Goal: Information Seeking & Learning: Learn about a topic

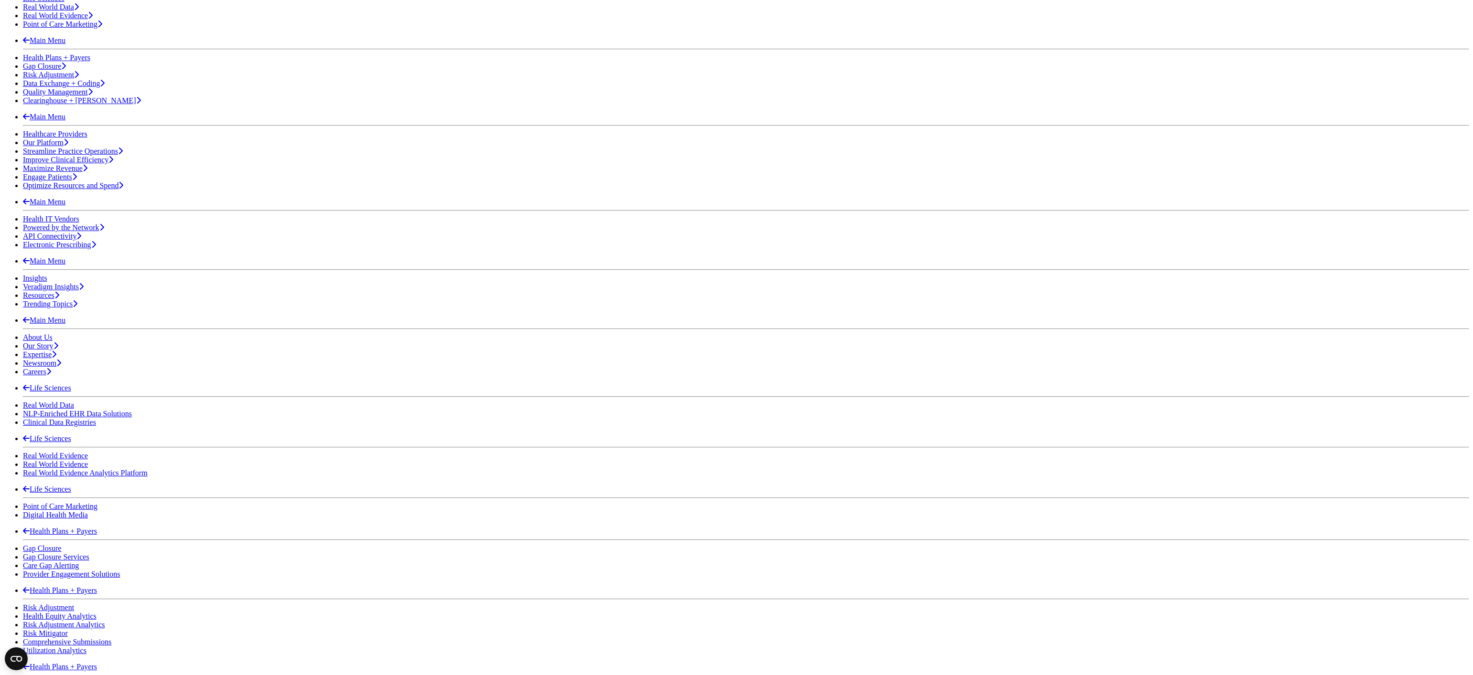
scroll to position [239, 0]
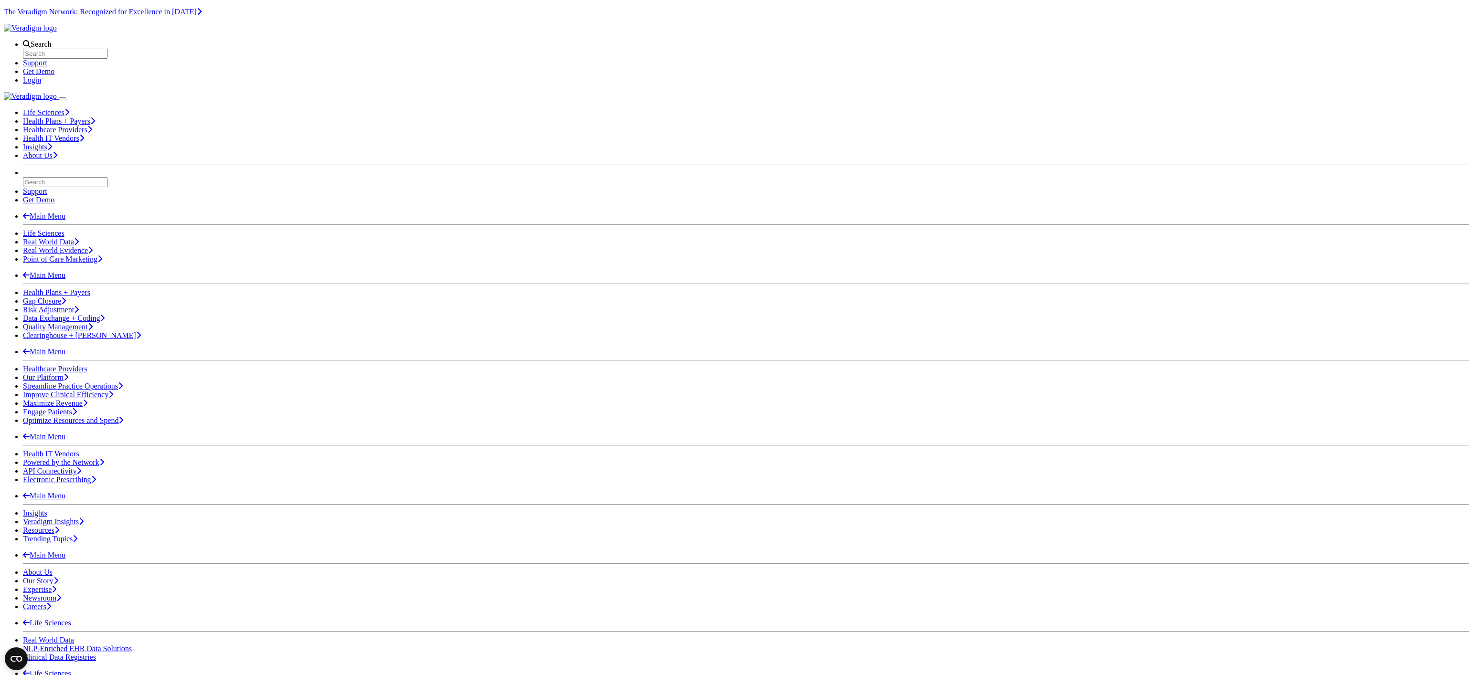
drag, startPoint x: 606, startPoint y: 333, endPoint x: 601, endPoint y: 349, distance: 16.5
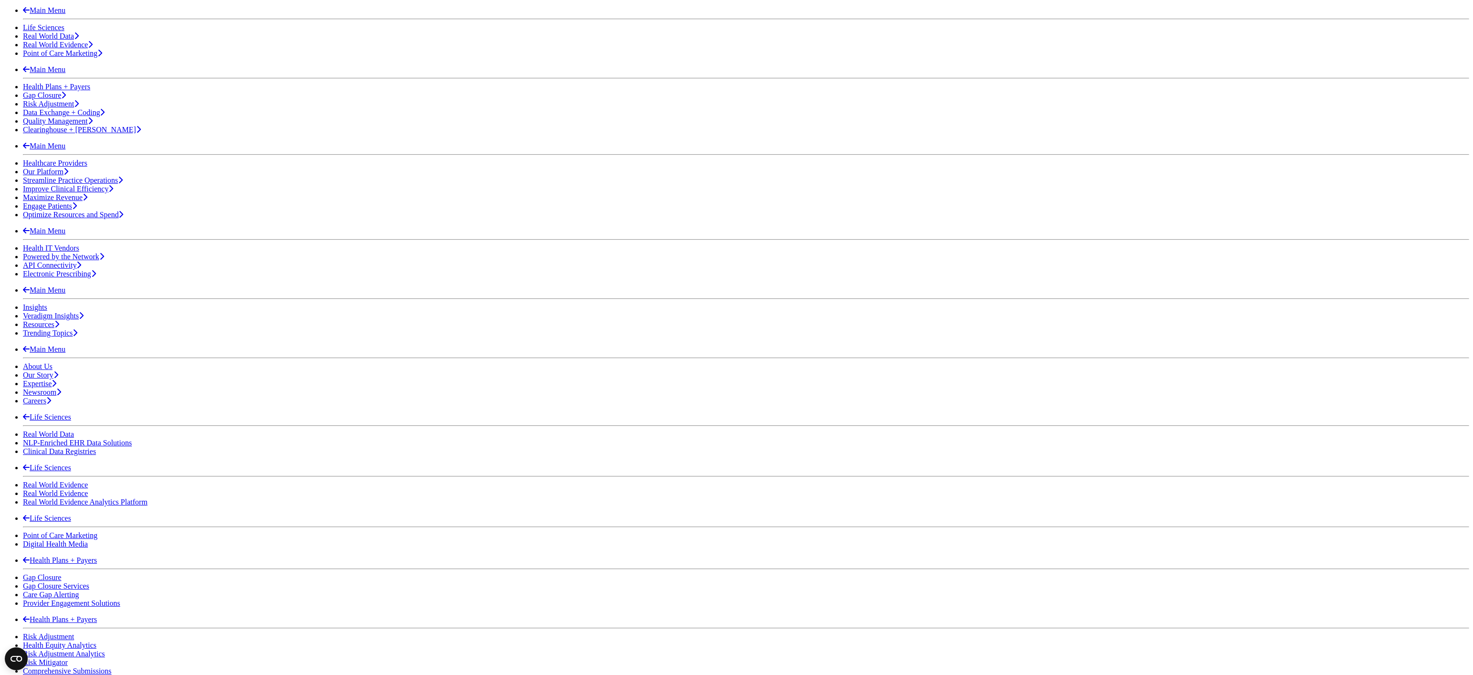
scroll to position [298, 0]
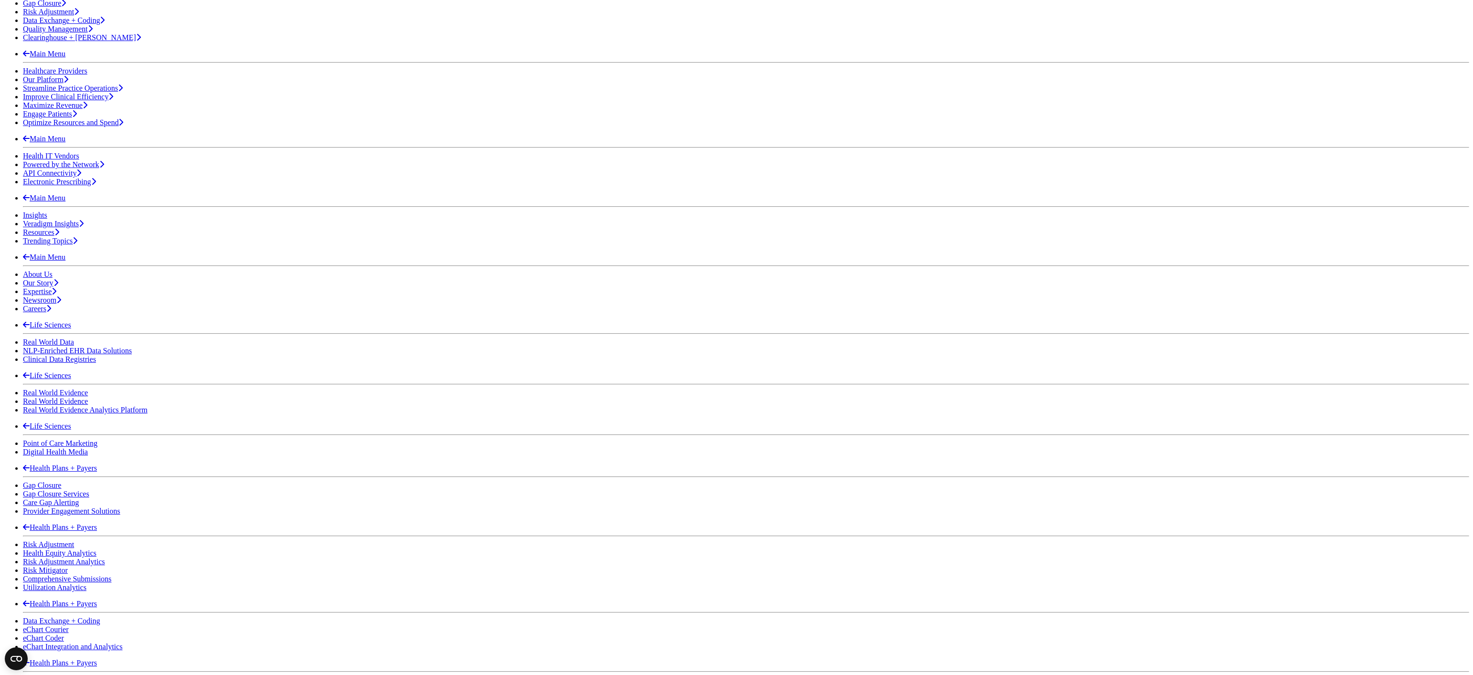
drag, startPoint x: 607, startPoint y: 256, endPoint x: 610, endPoint y: 261, distance: 6.2
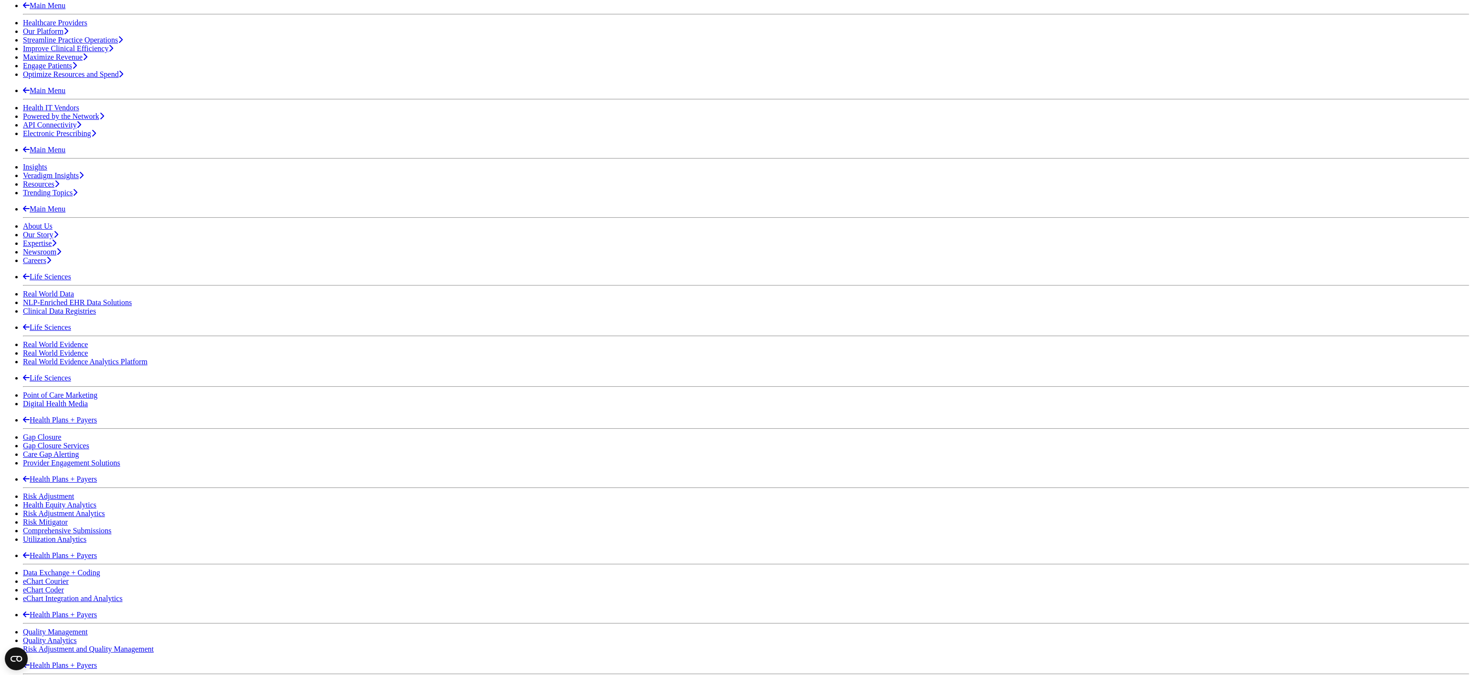
scroll to position [436, 0]
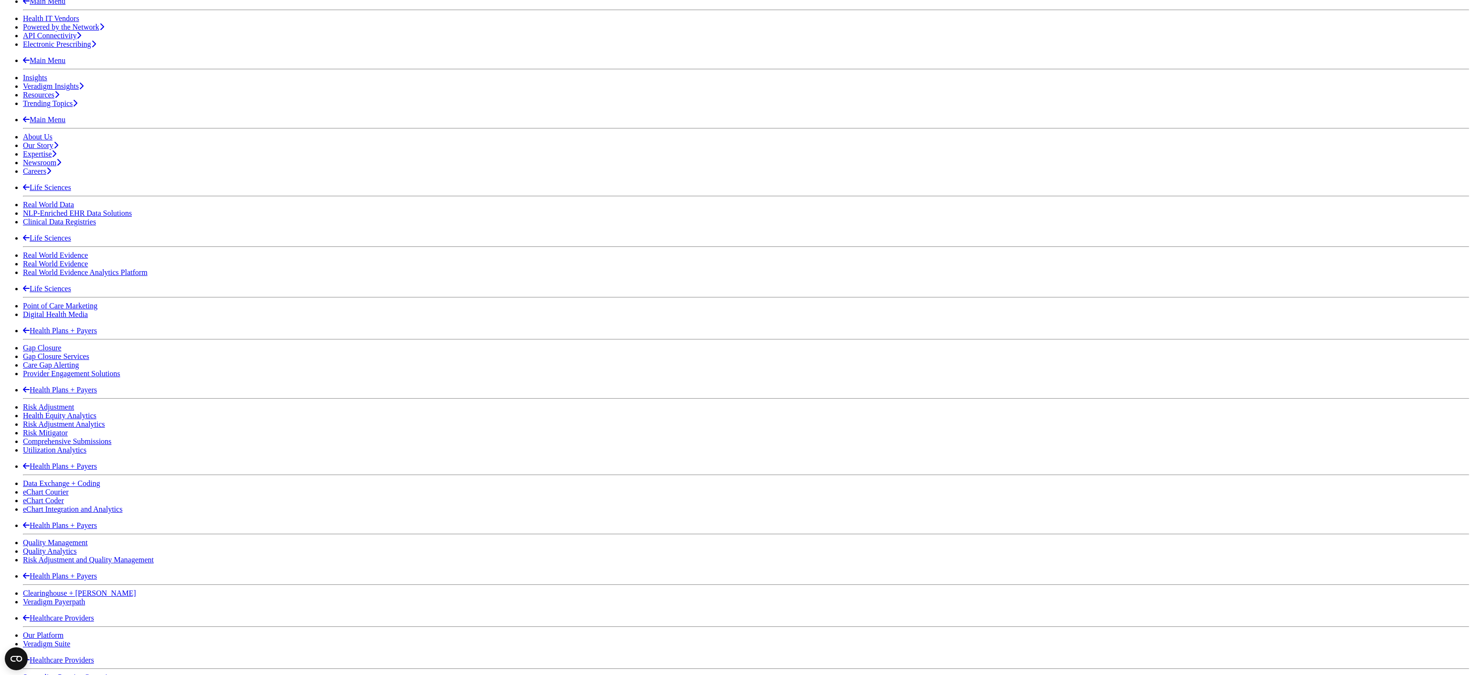
drag, startPoint x: 610, startPoint y: 395, endPoint x: 606, endPoint y: 410, distance: 15.6
drag, startPoint x: 603, startPoint y: 513, endPoint x: 606, endPoint y: 519, distance: 6.6
drag, startPoint x: 614, startPoint y: 553, endPoint x: 622, endPoint y: 564, distance: 14.0
drag, startPoint x: 799, startPoint y: 593, endPoint x: 523, endPoint y: 583, distance: 276.8
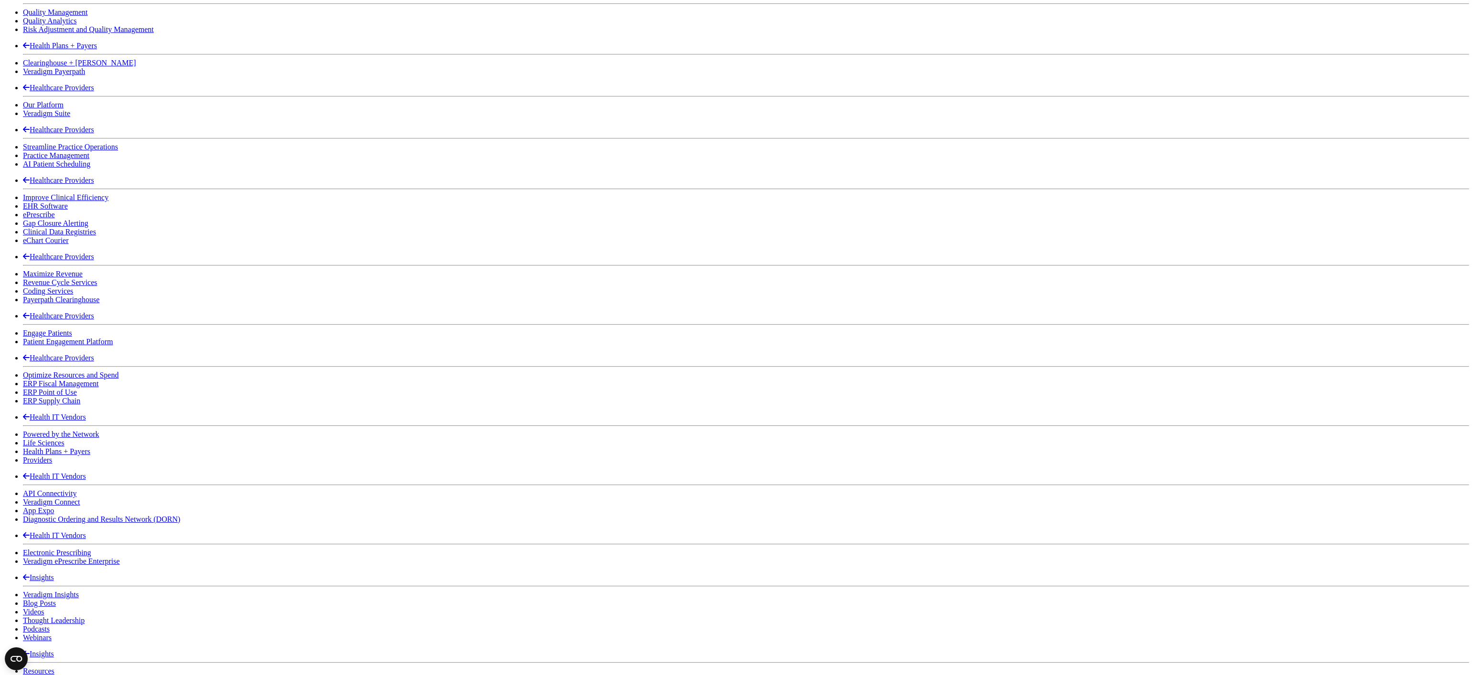
scroll to position [940, 0]
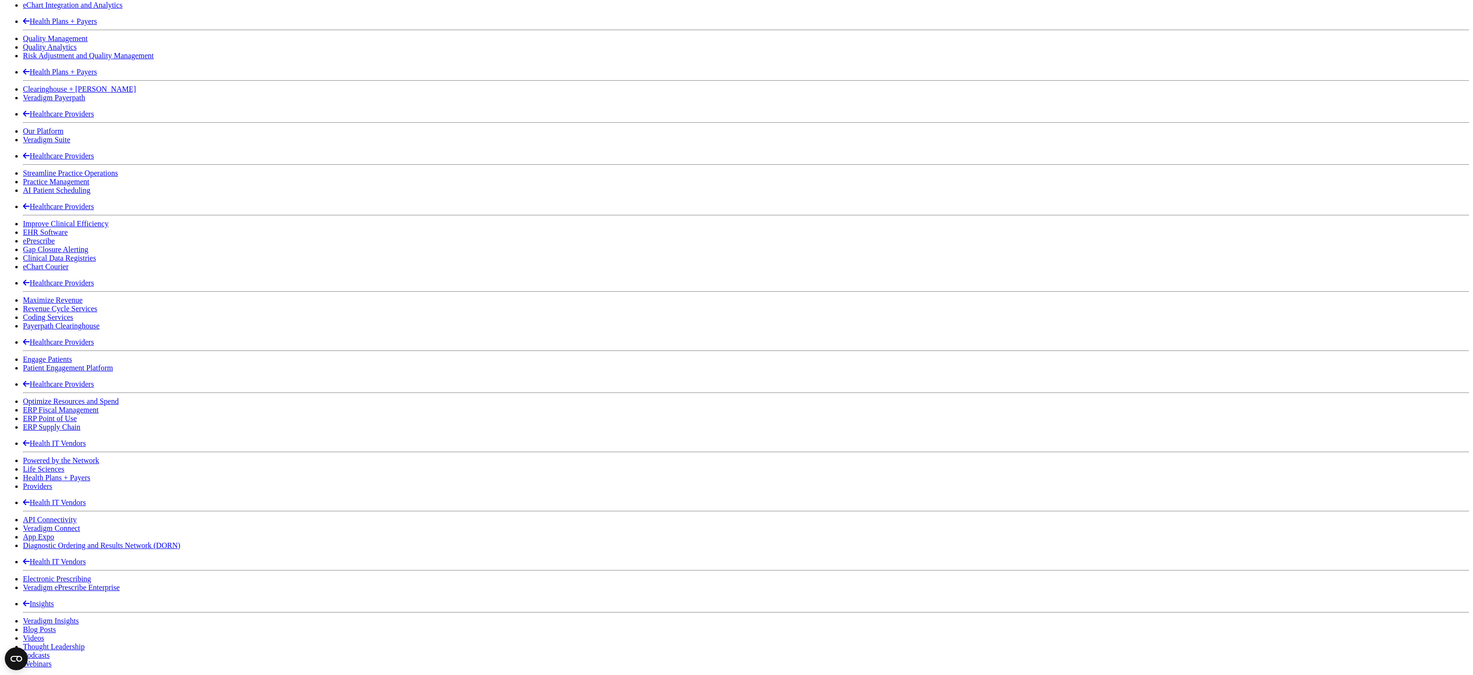
drag, startPoint x: 586, startPoint y: 99, endPoint x: 586, endPoint y: 109, distance: 10.0
drag, startPoint x: 727, startPoint y: 420, endPoint x: 547, endPoint y: 419, distance: 180.1
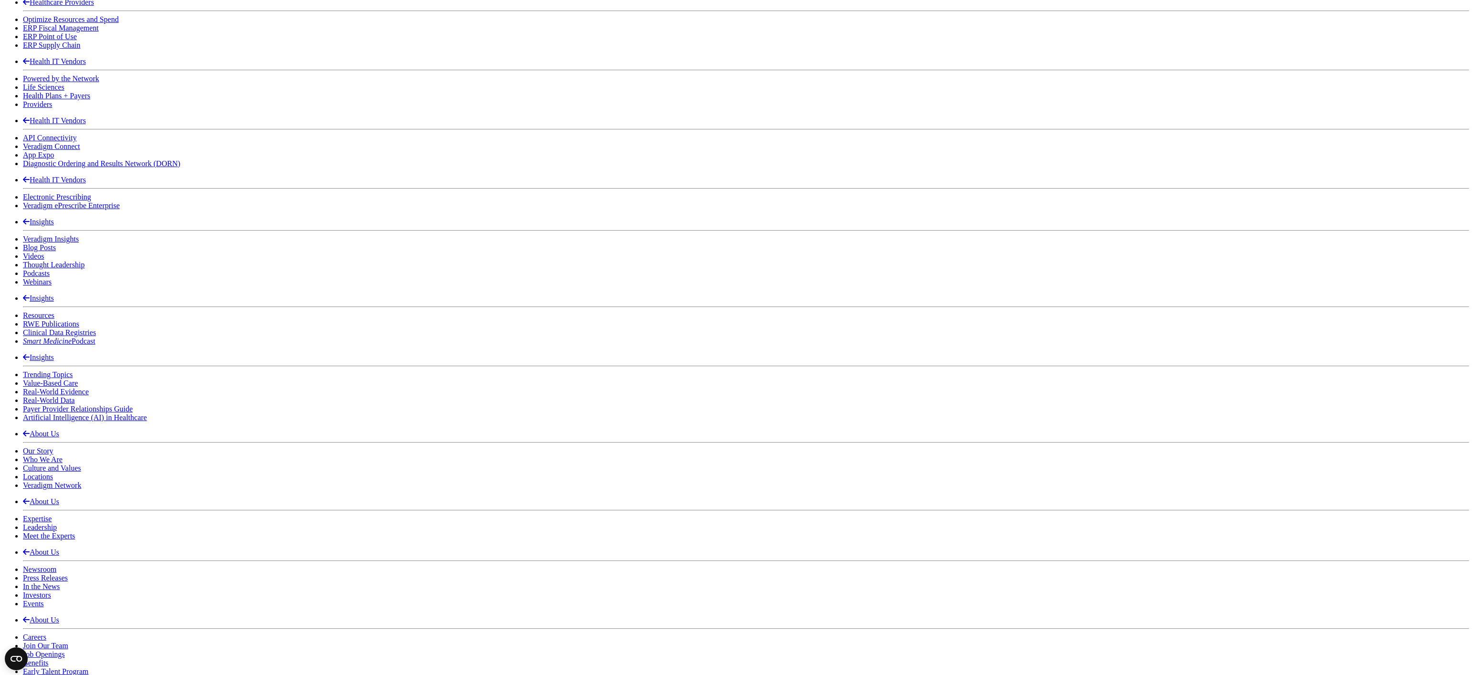
scroll to position [1414, 0]
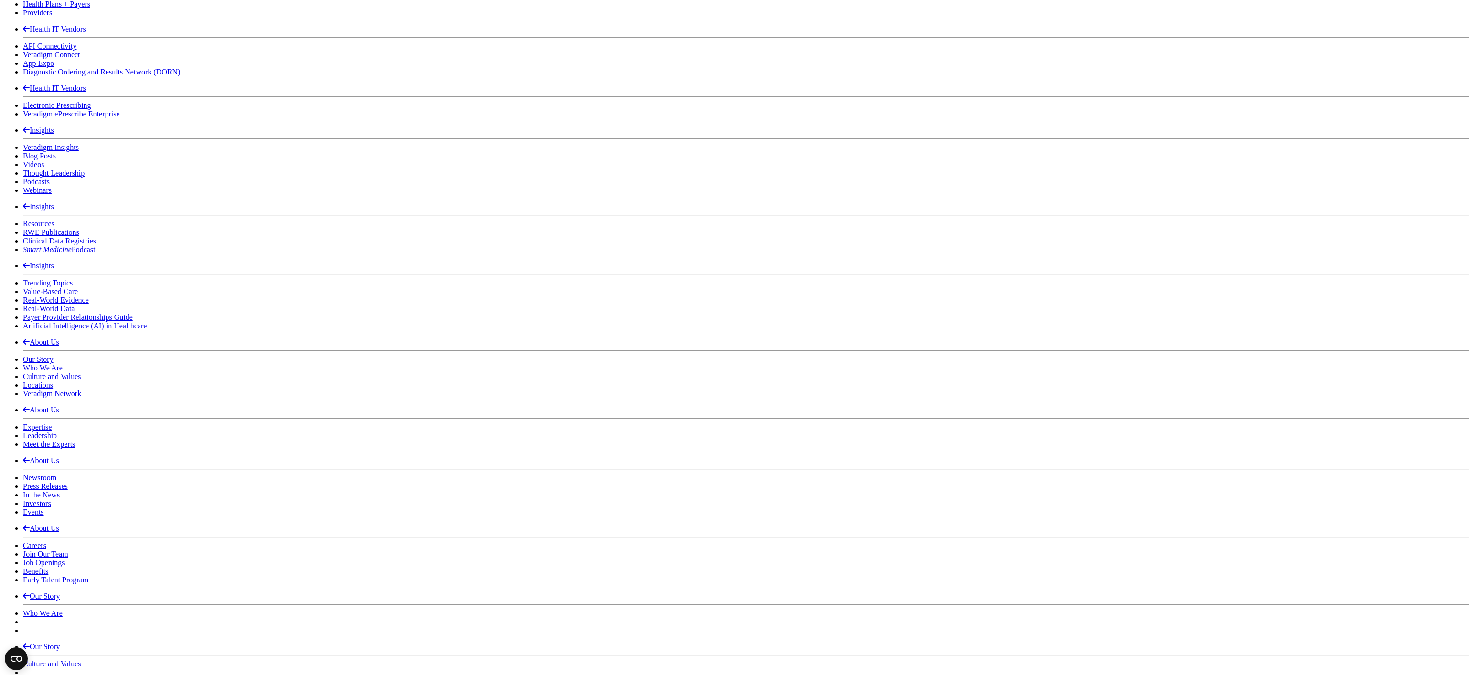
drag, startPoint x: 605, startPoint y: 333, endPoint x: 610, endPoint y: 338, distance: 7.4
drag, startPoint x: 606, startPoint y: 502, endPoint x: 605, endPoint y: 513, distance: 11.0
drag, startPoint x: 1112, startPoint y: 547, endPoint x: 888, endPoint y: 295, distance: 337.3
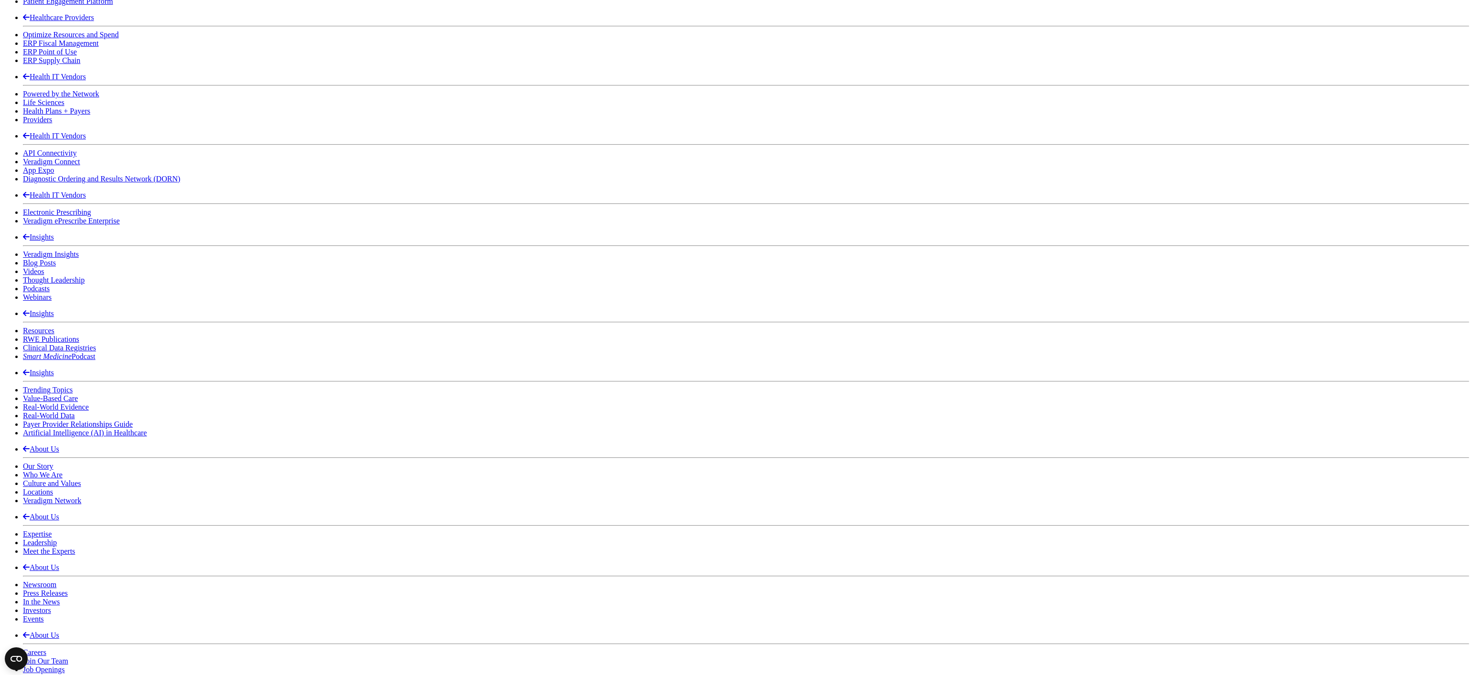
scroll to position [1526, 0]
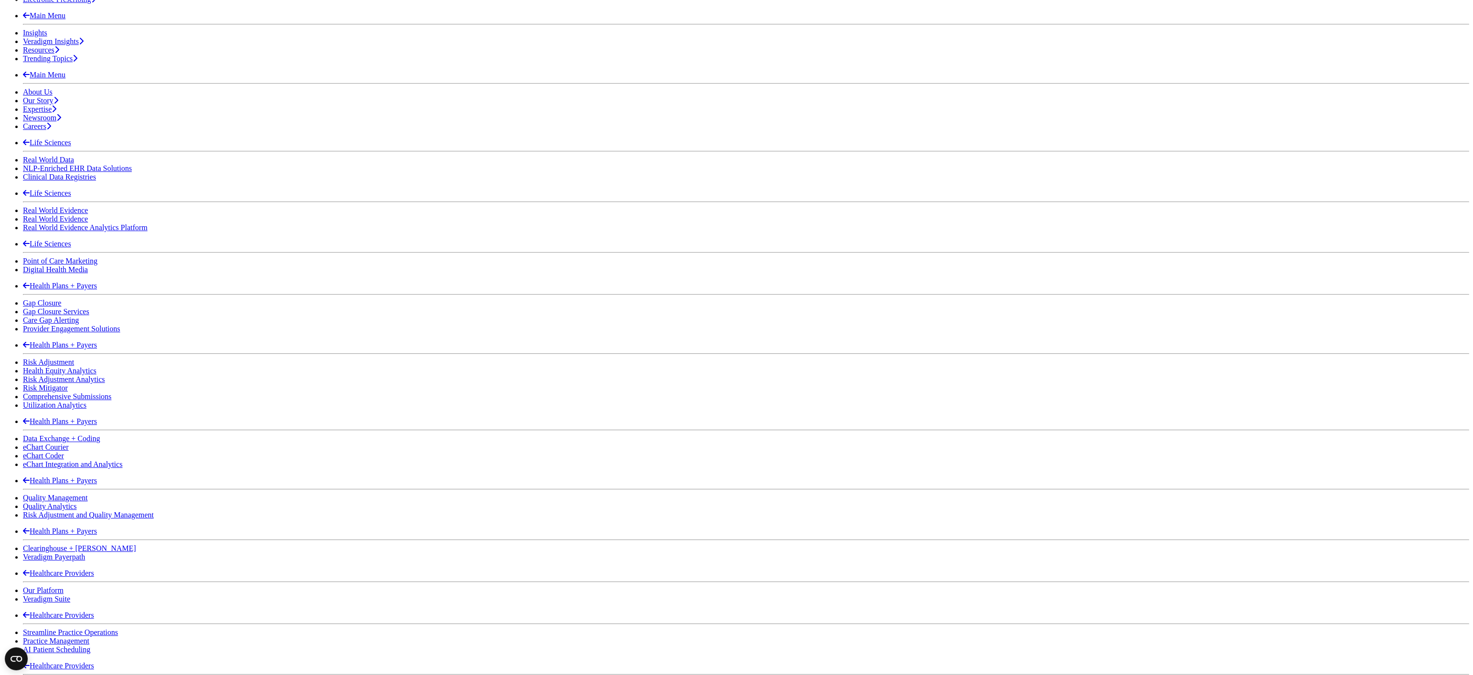
scroll to position [121, 0]
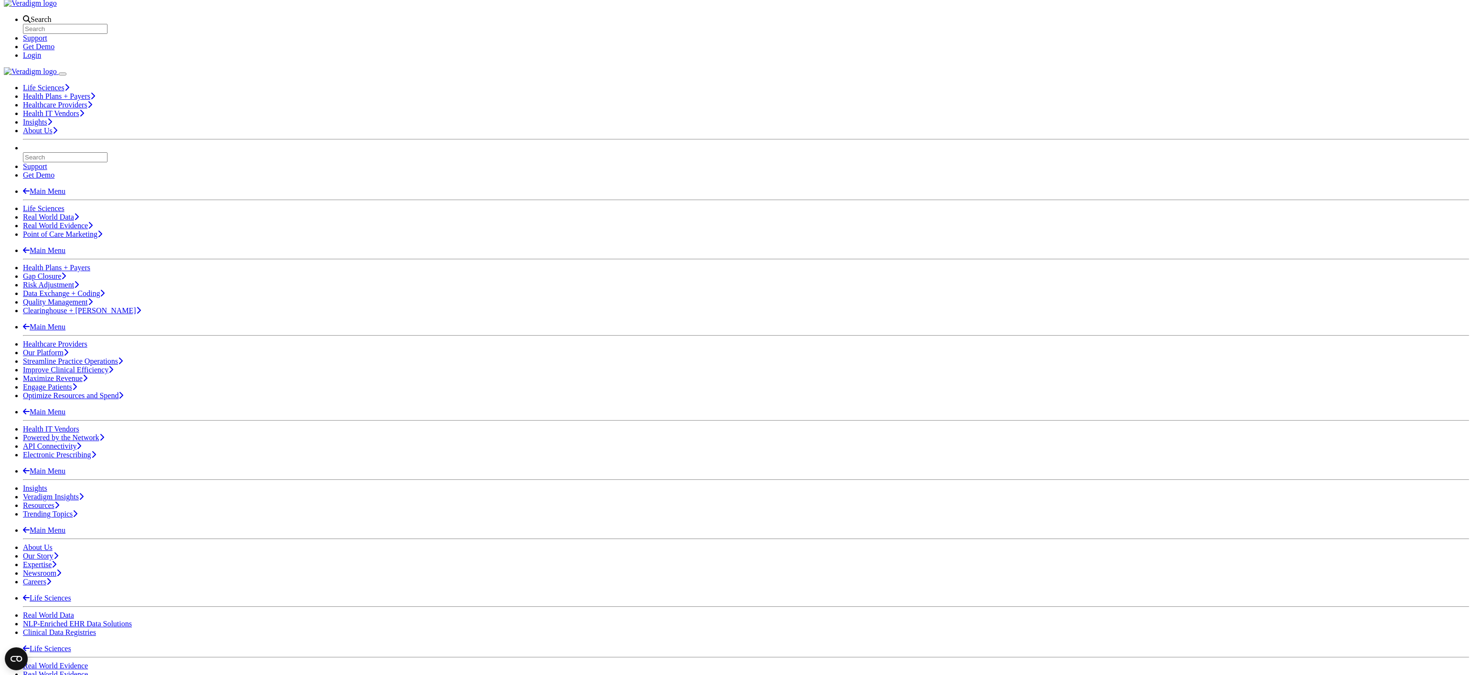
scroll to position [46, 0]
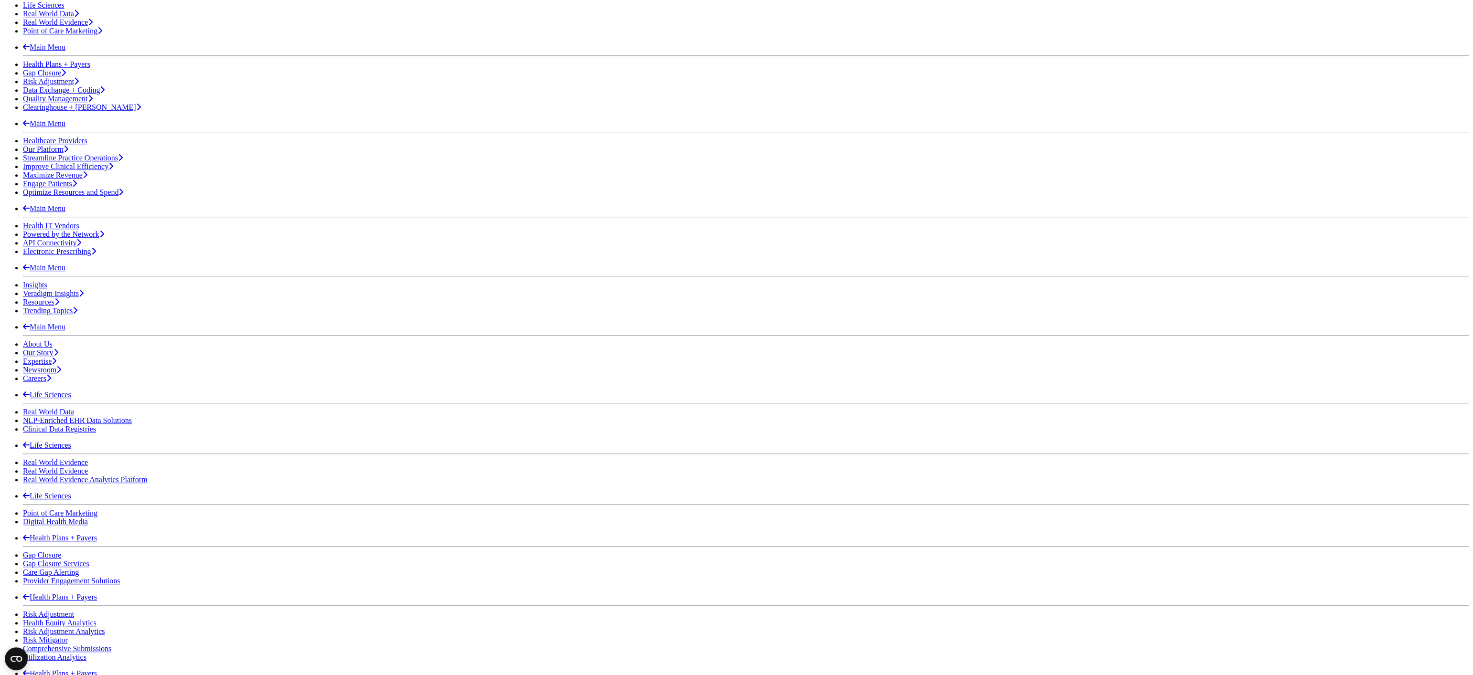
scroll to position [283, 0]
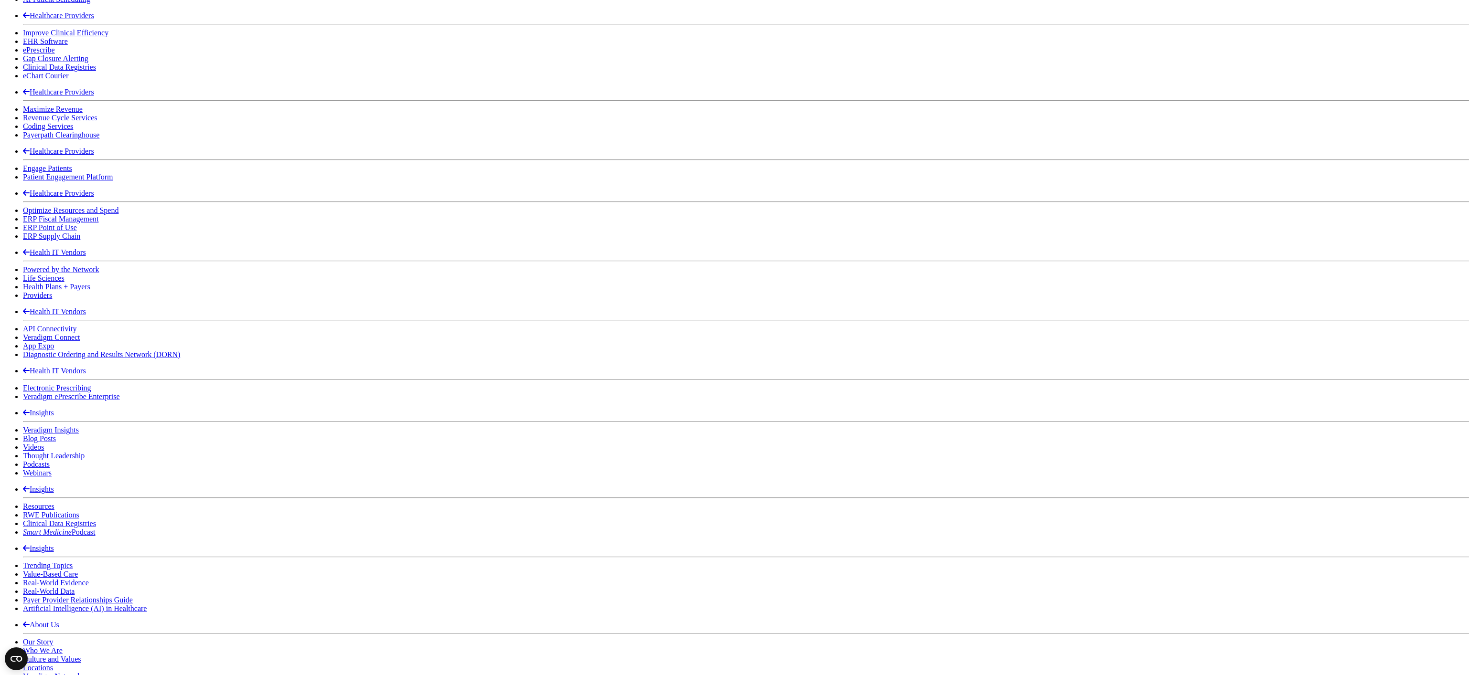
scroll to position [1356, 0]
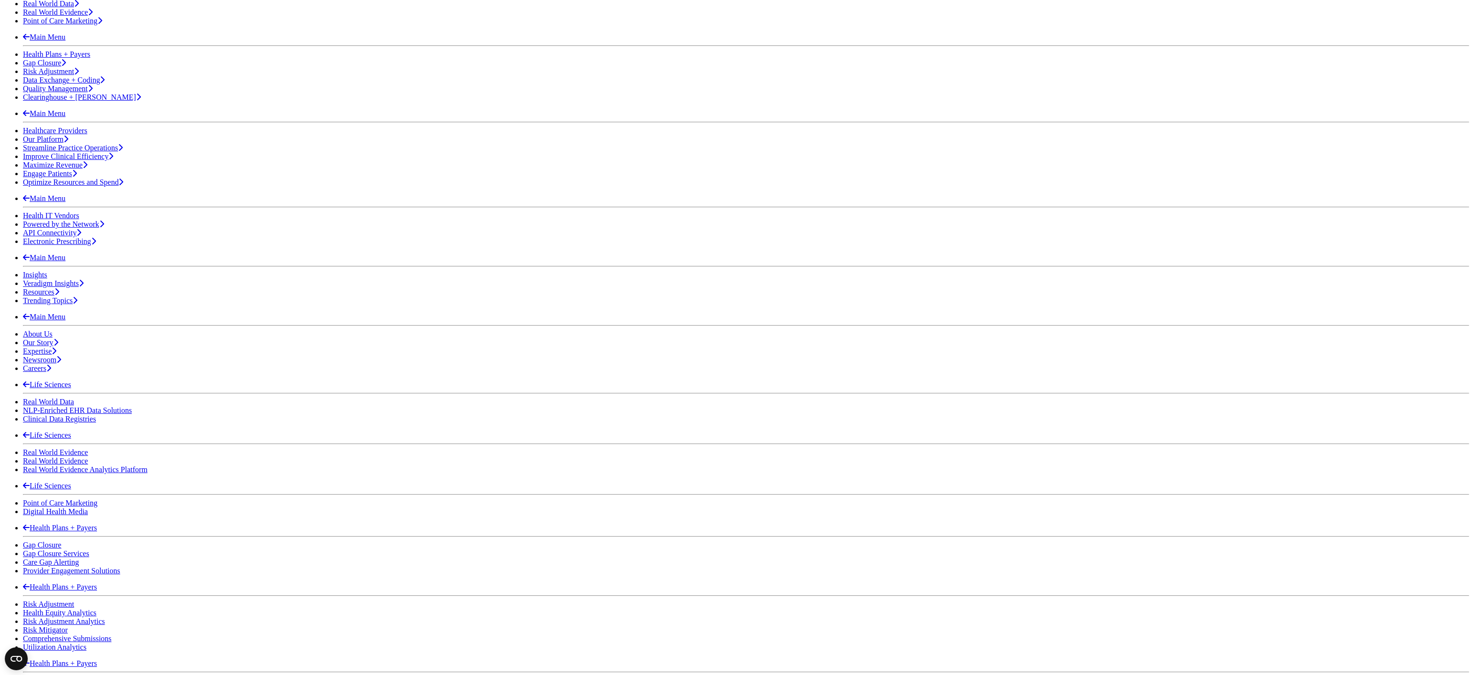
scroll to position [258, 0]
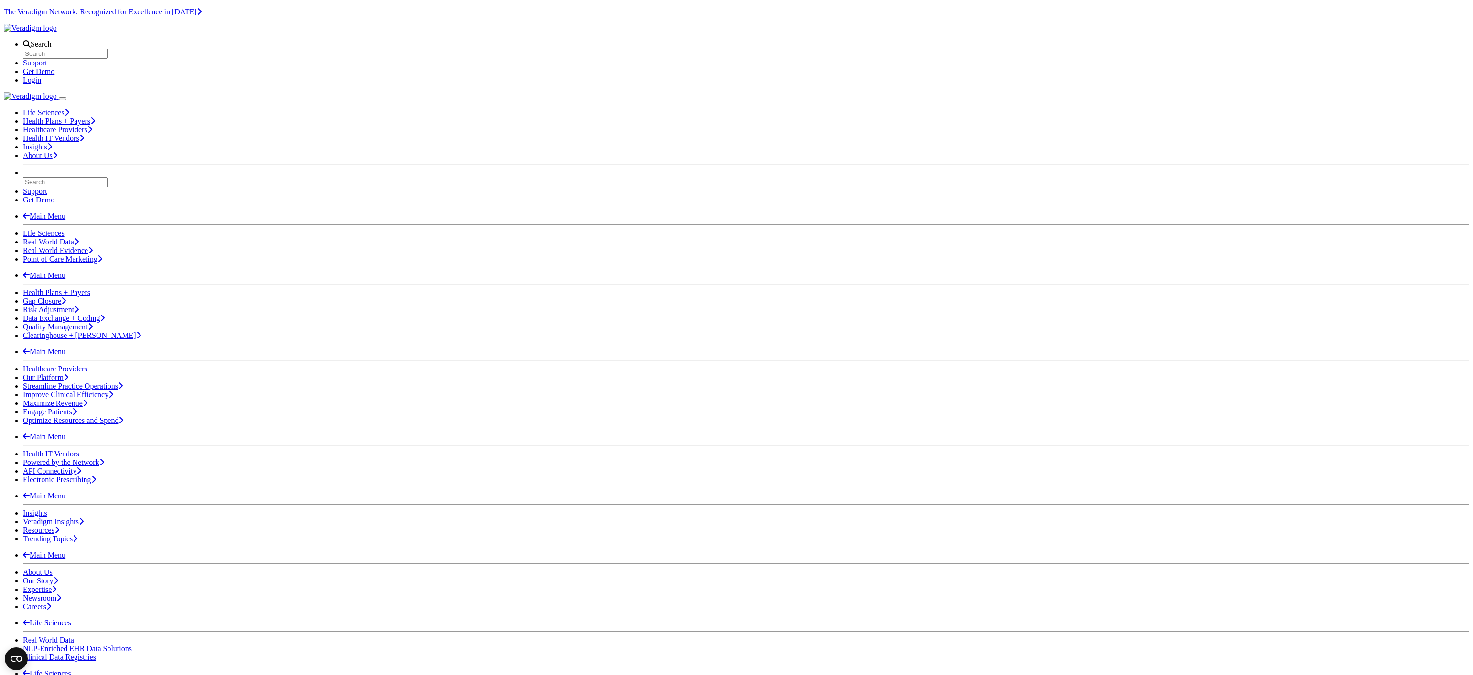
scroll to position [94, 0]
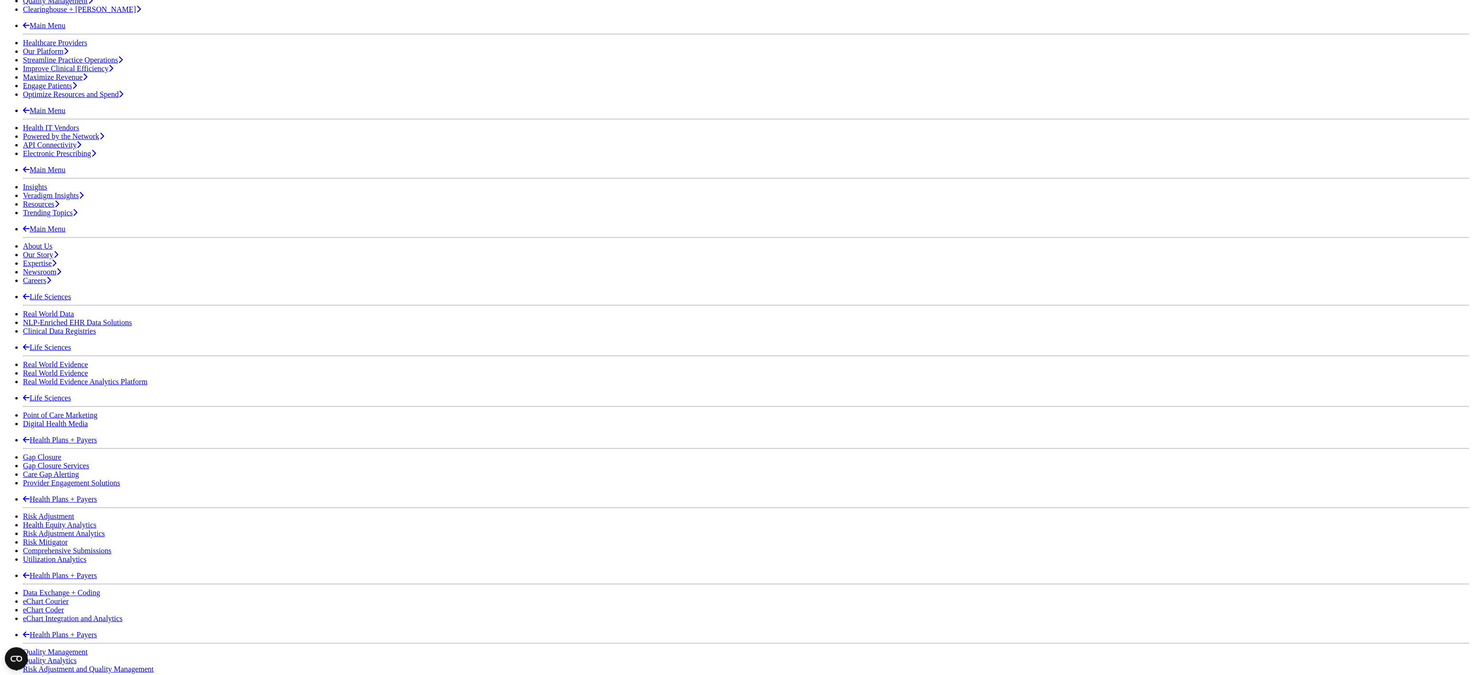
scroll to position [352, 0]
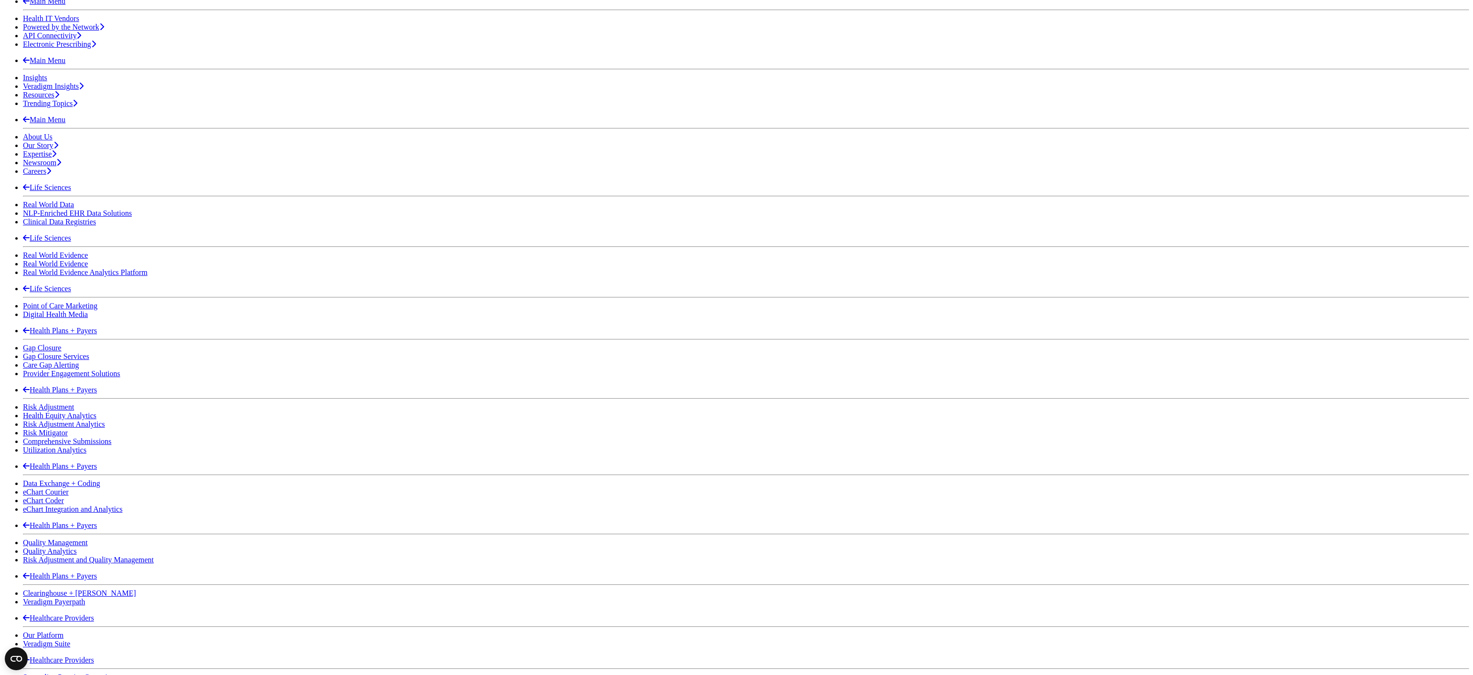
scroll to position [686, 0]
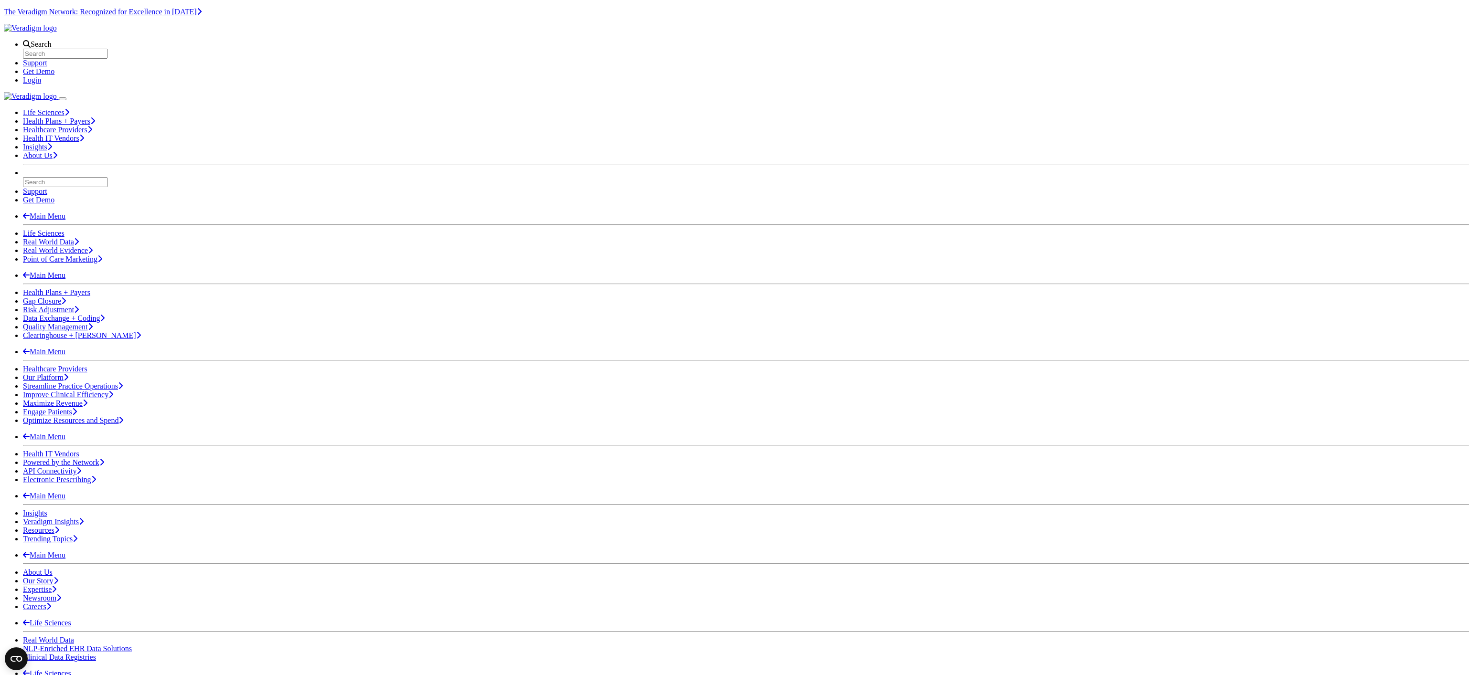
scroll to position [94, 0]
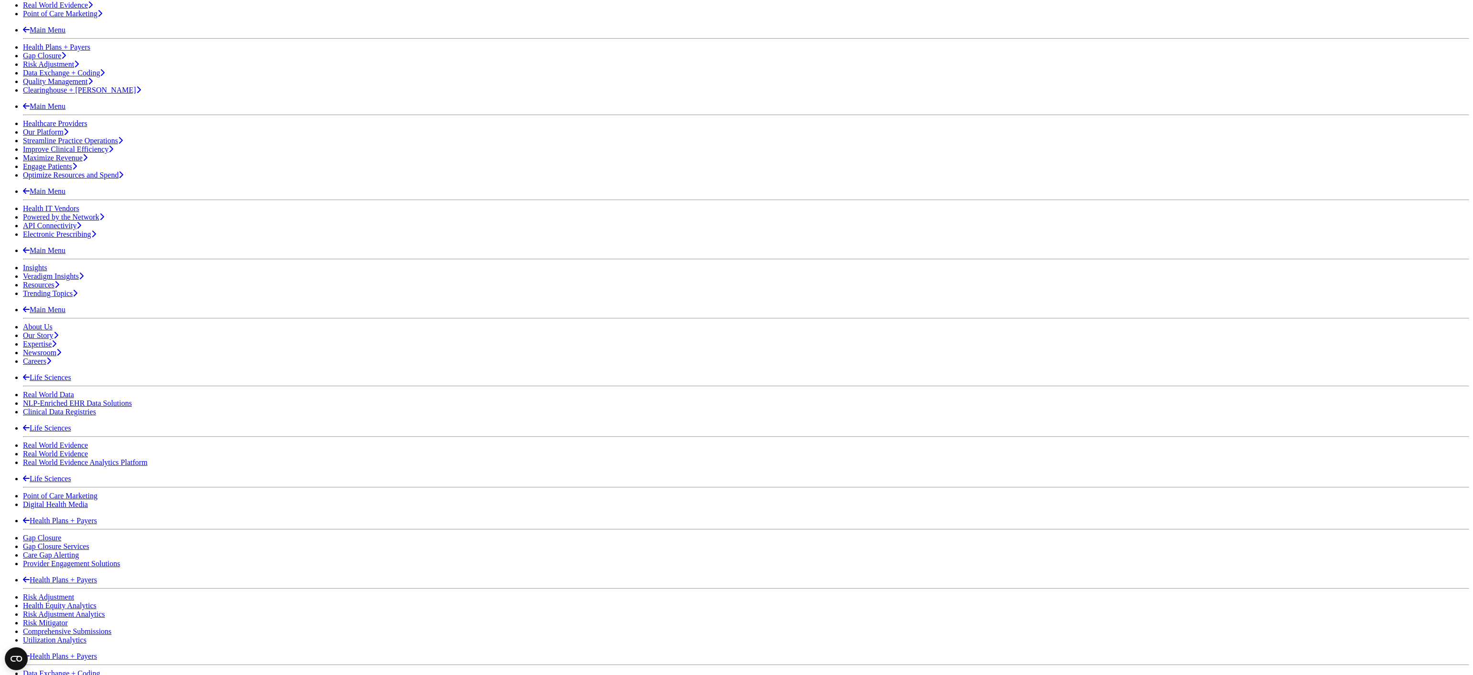
scroll to position [283, 0]
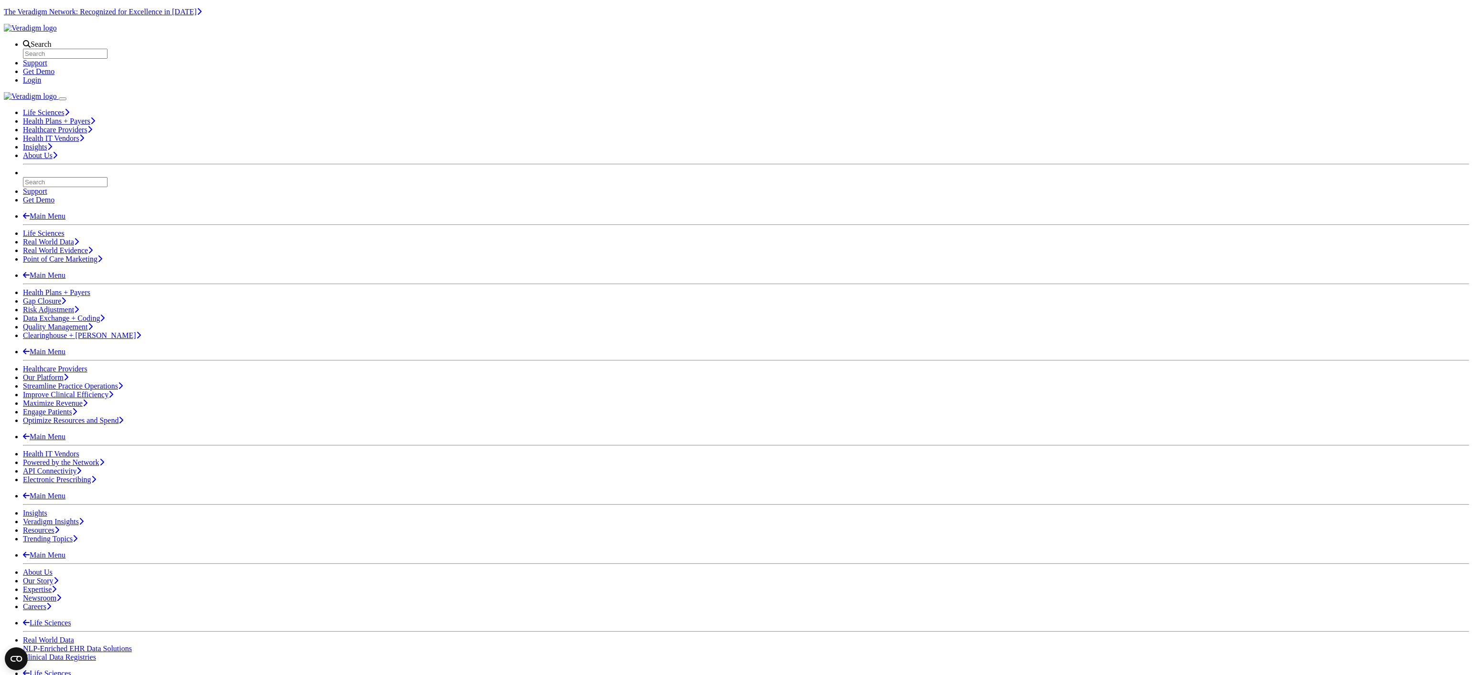
scroll to position [115, 0]
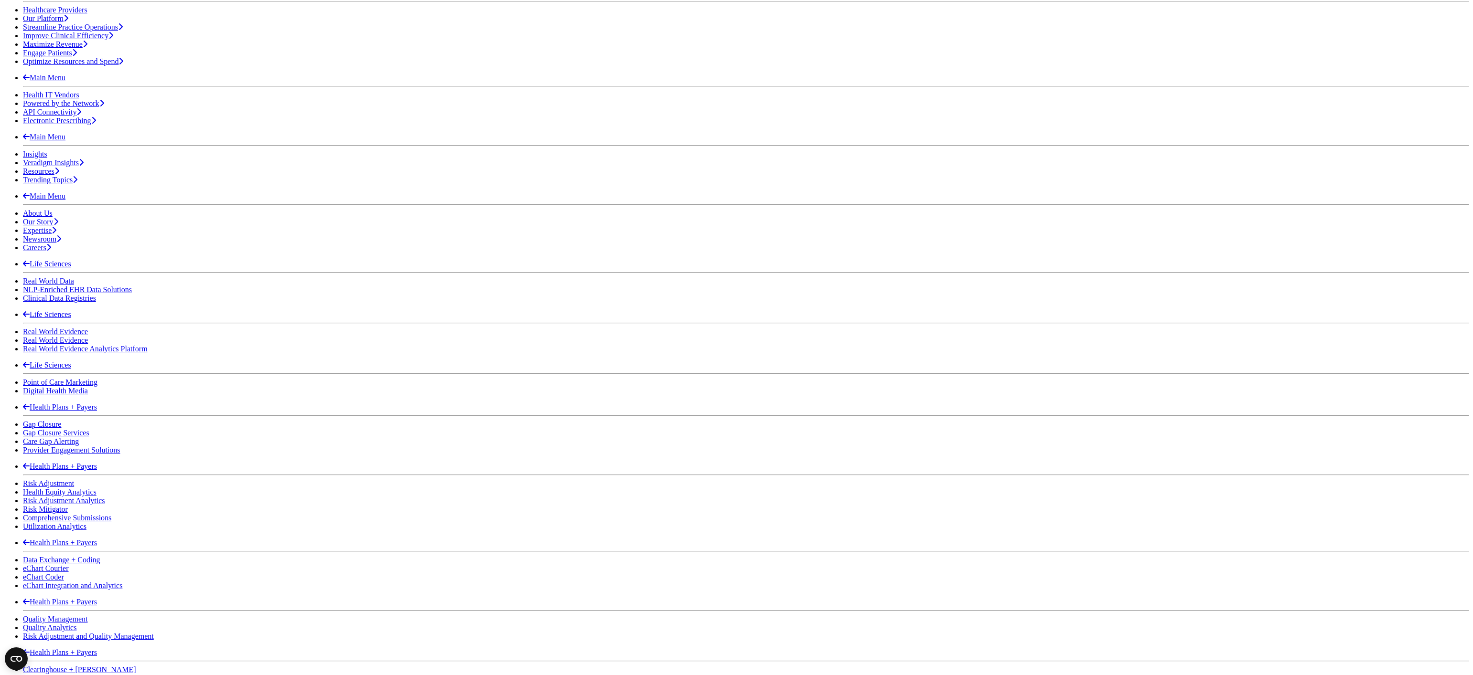
scroll to position [535, 0]
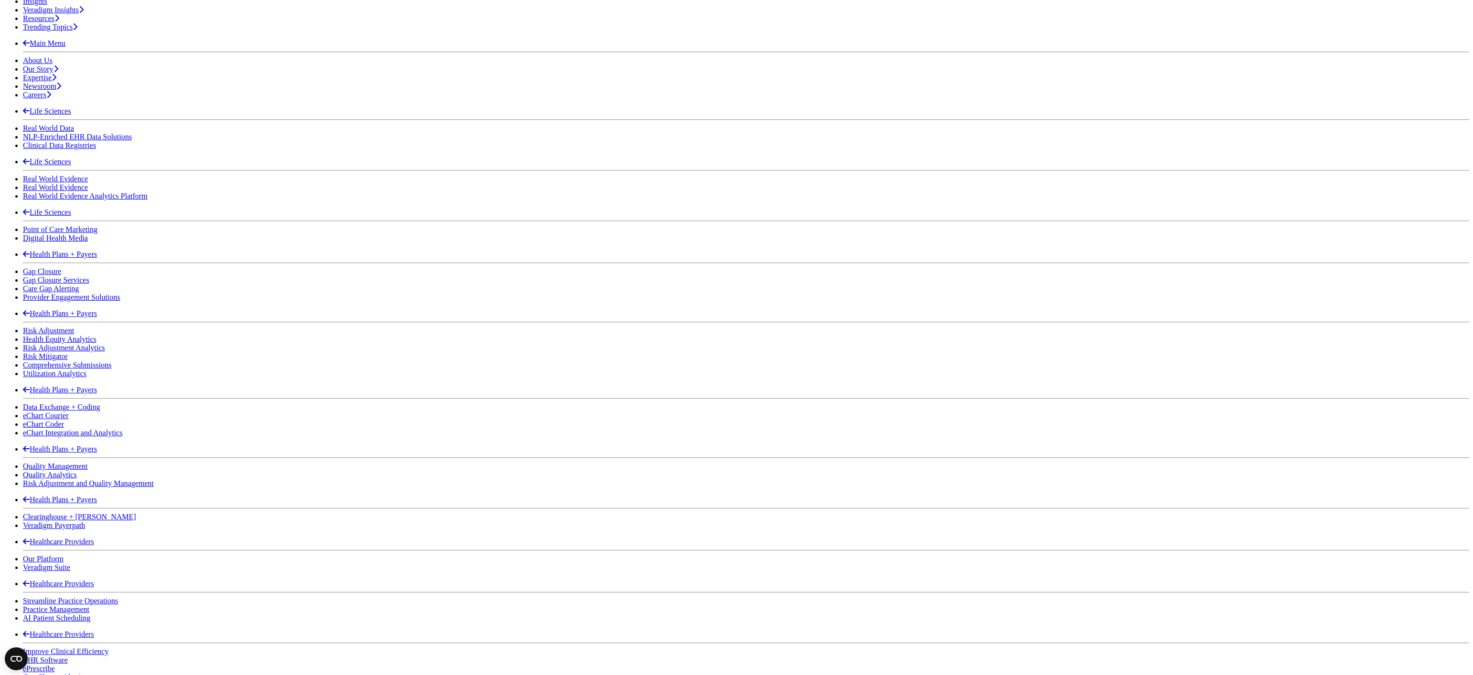
scroll to position [584, 0]
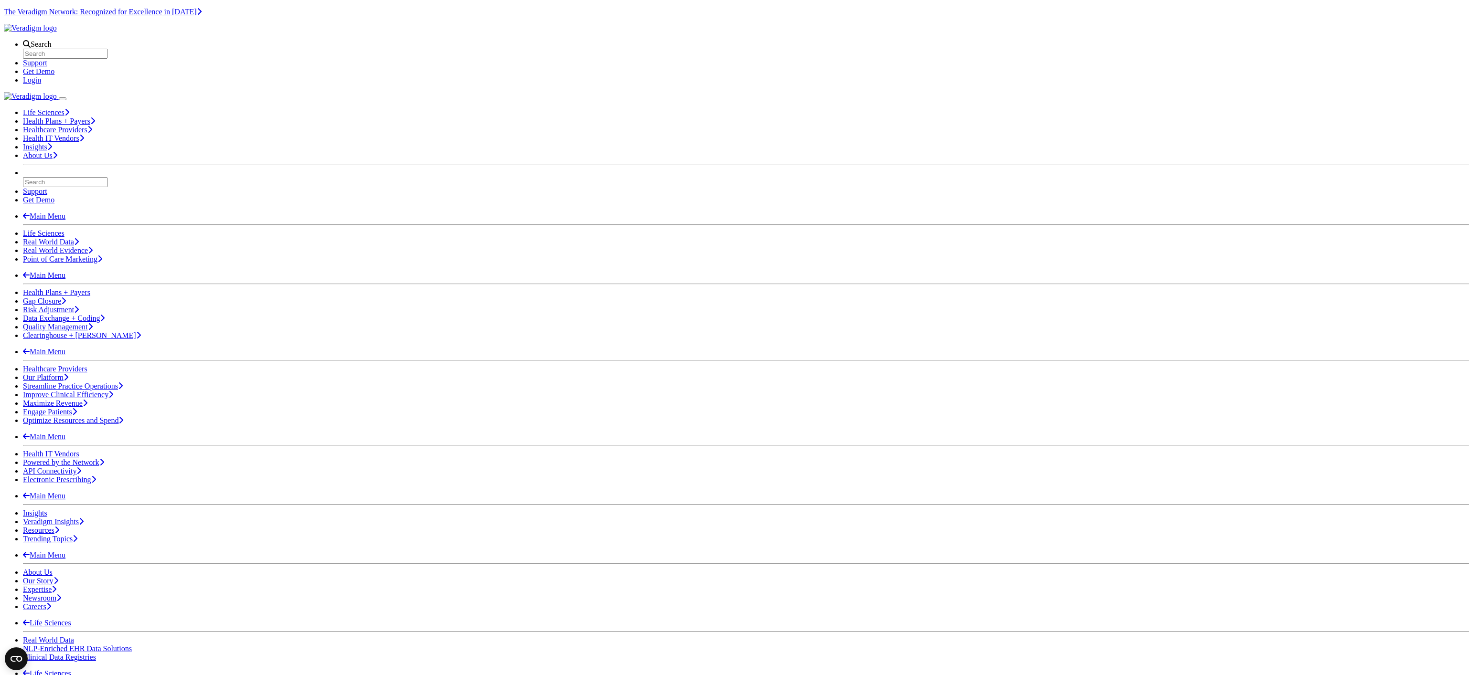
scroll to position [94, 0]
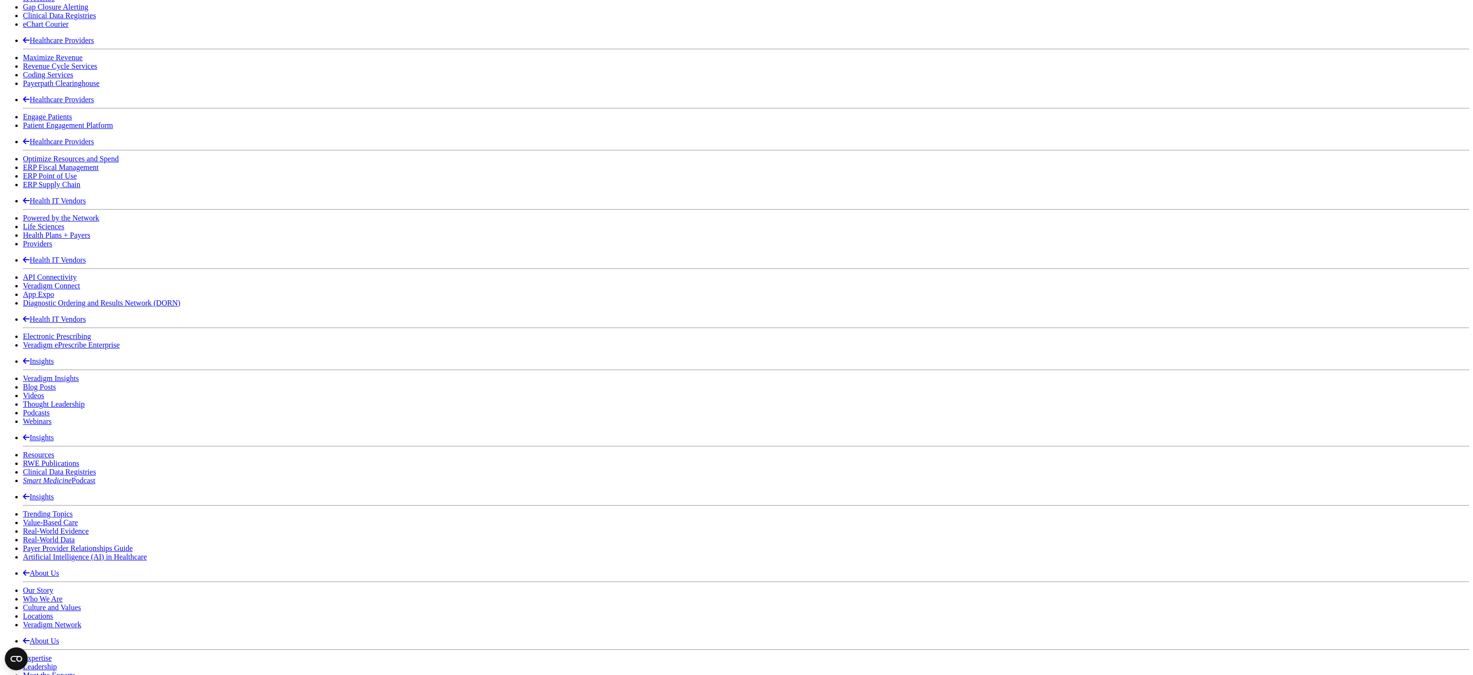
scroll to position [1358, 0]
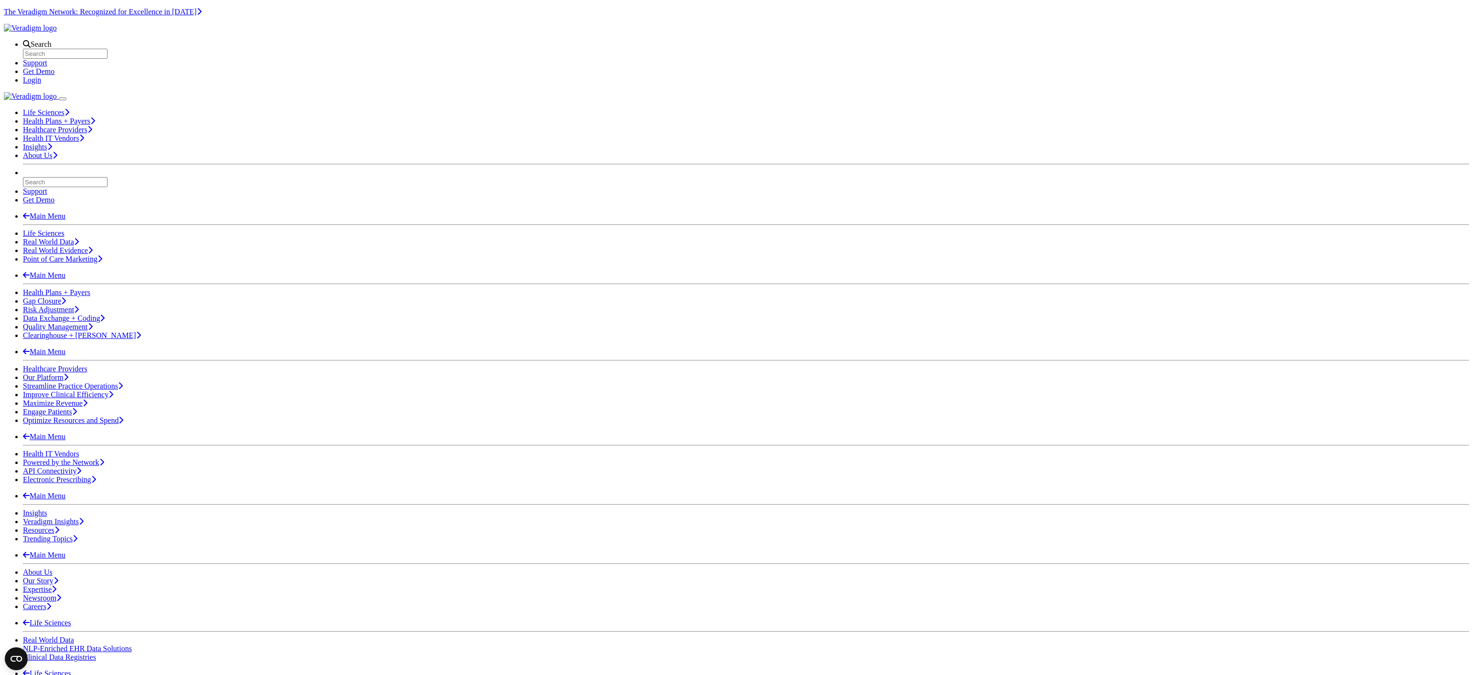
scroll to position [94, 0]
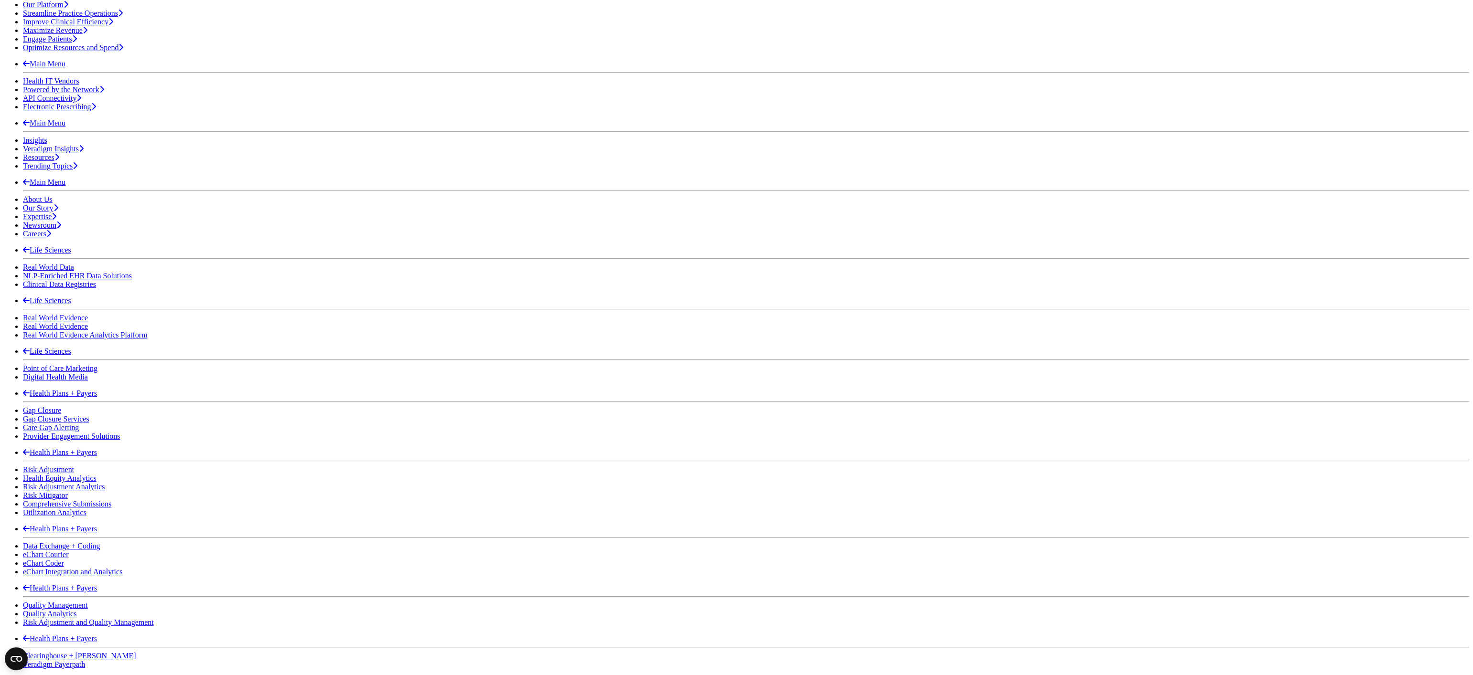
scroll to position [284, 0]
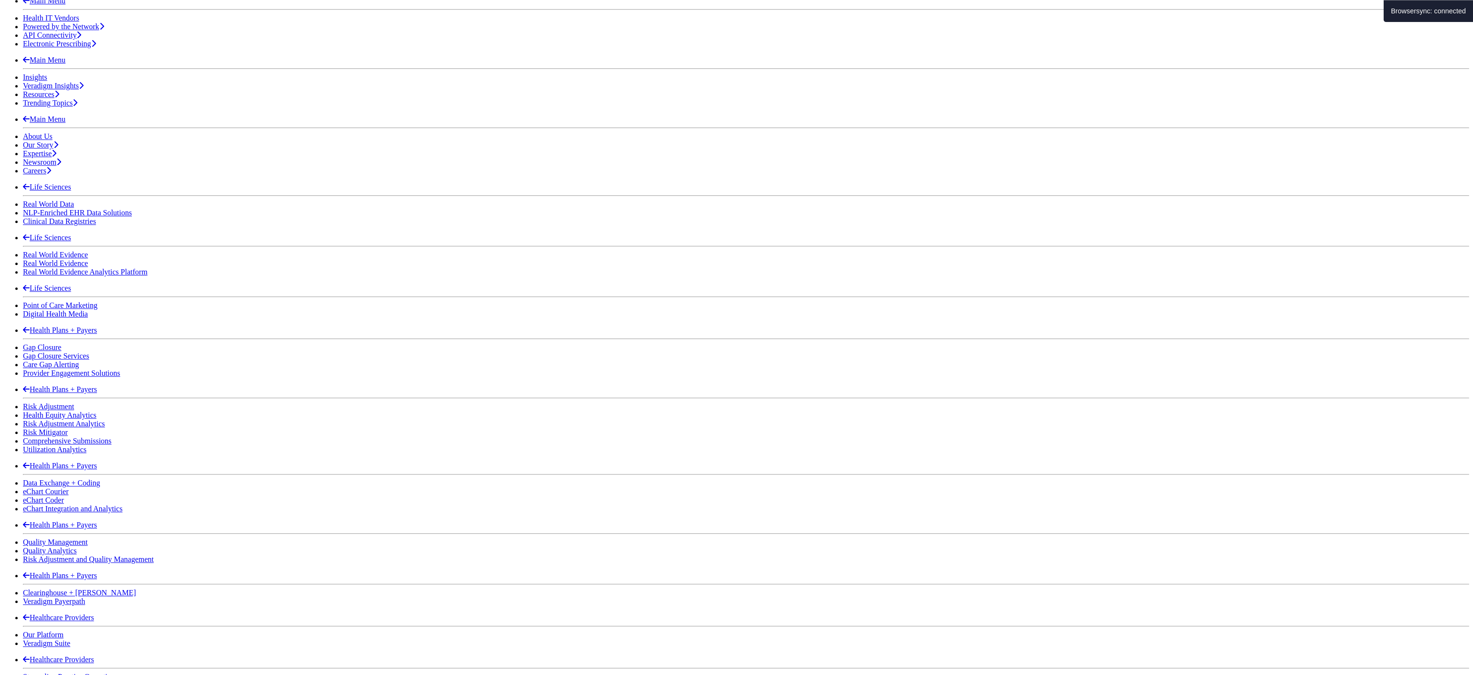
scroll to position [535, 0]
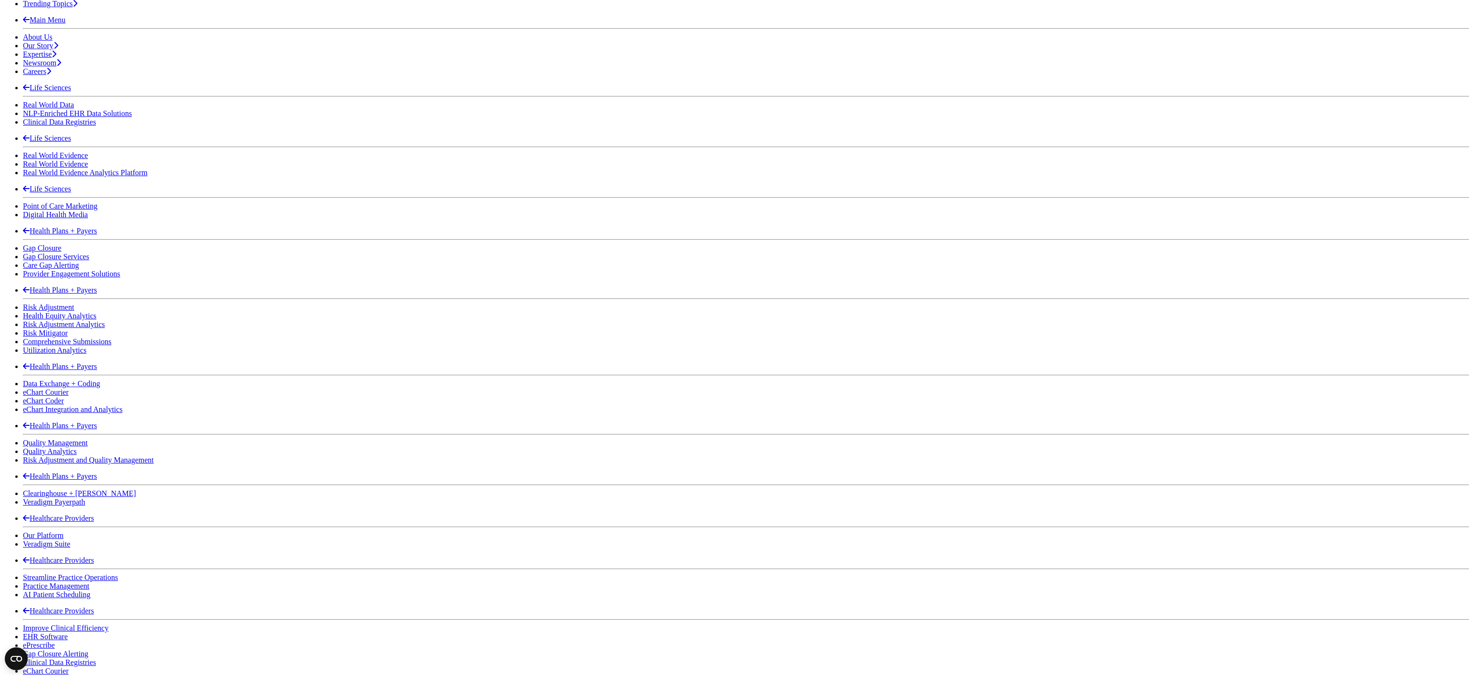
drag, startPoint x: 802, startPoint y: 412, endPoint x: 535, endPoint y: 391, distance: 266.9
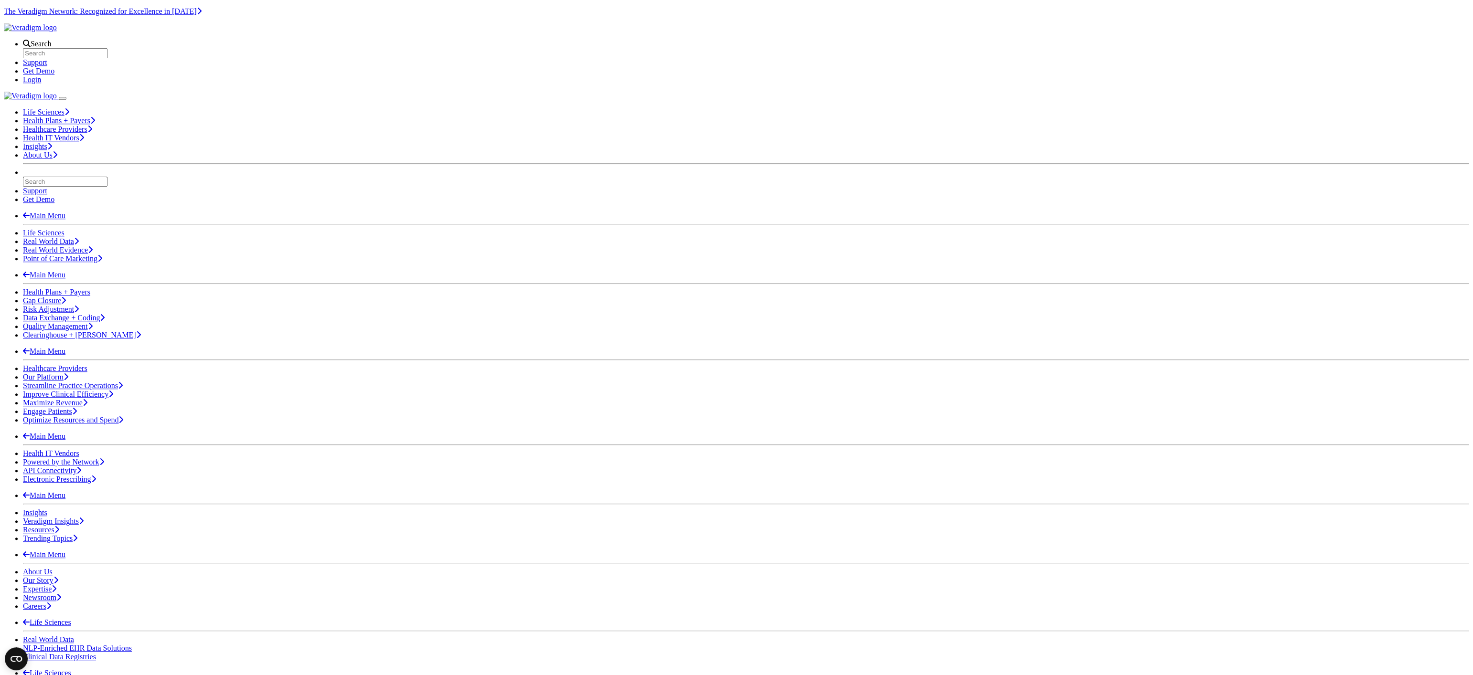
scroll to position [0, 0]
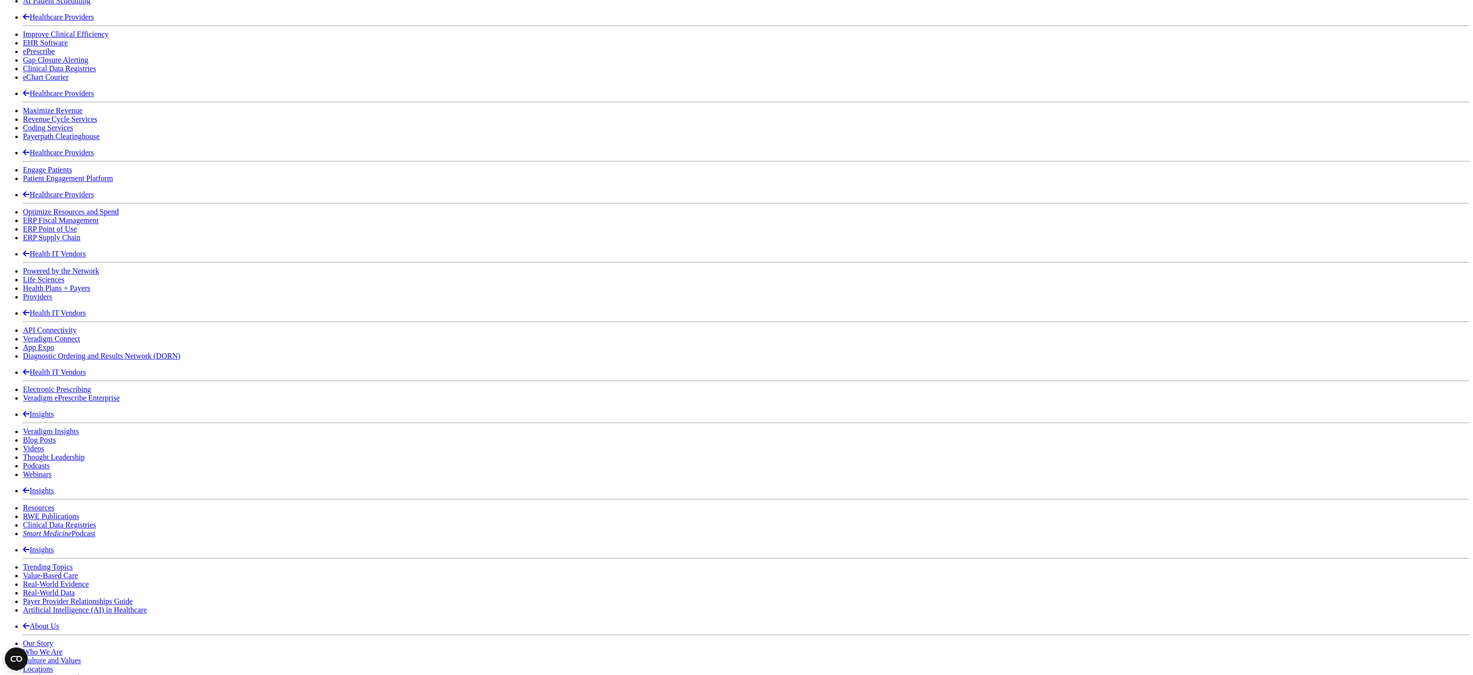
scroll to position [1132, 0]
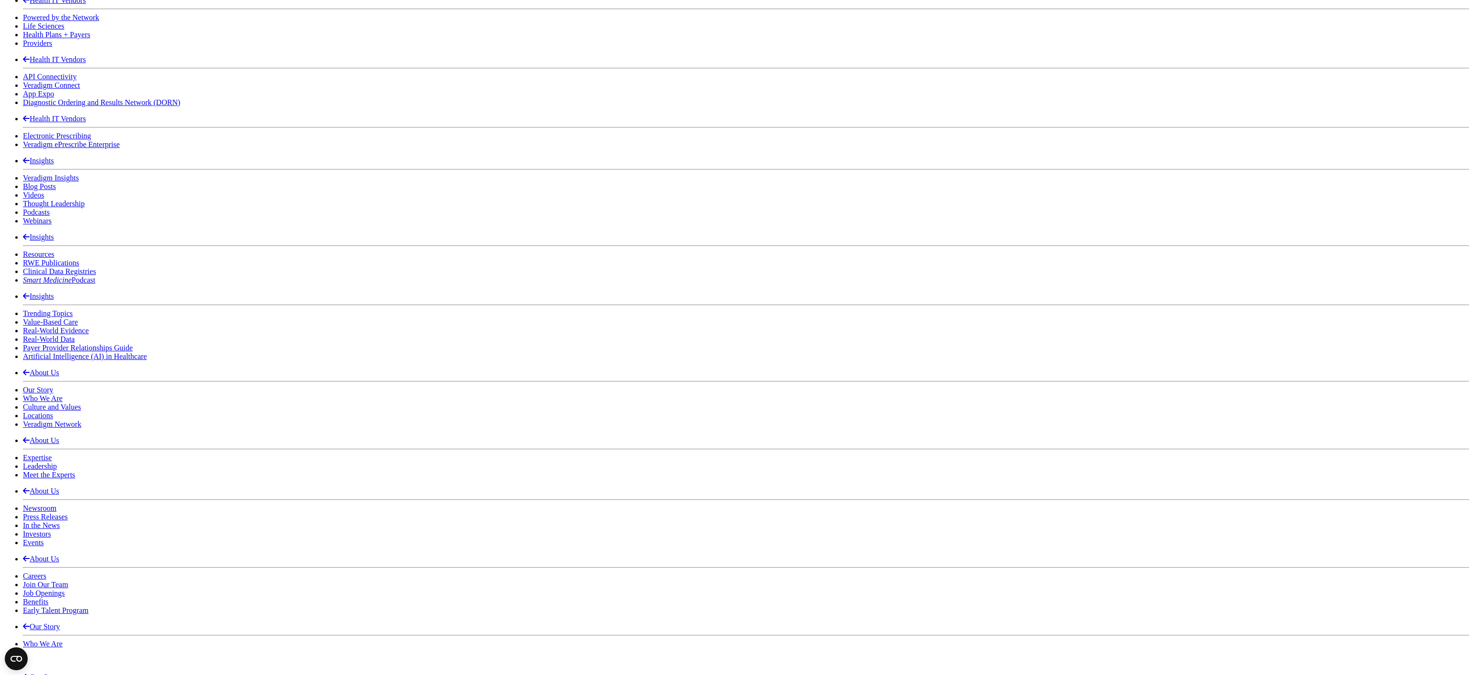
scroll to position [1612, 0]
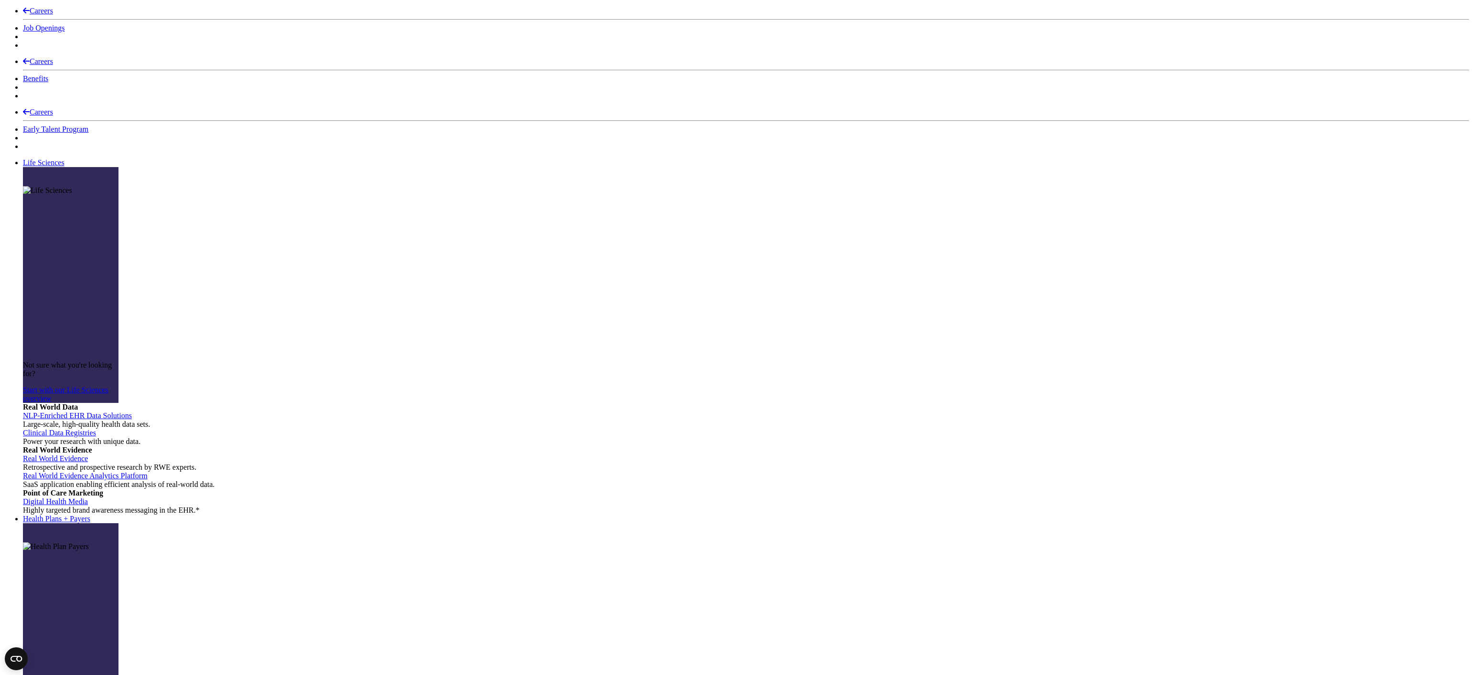
scroll to position [2564, 0]
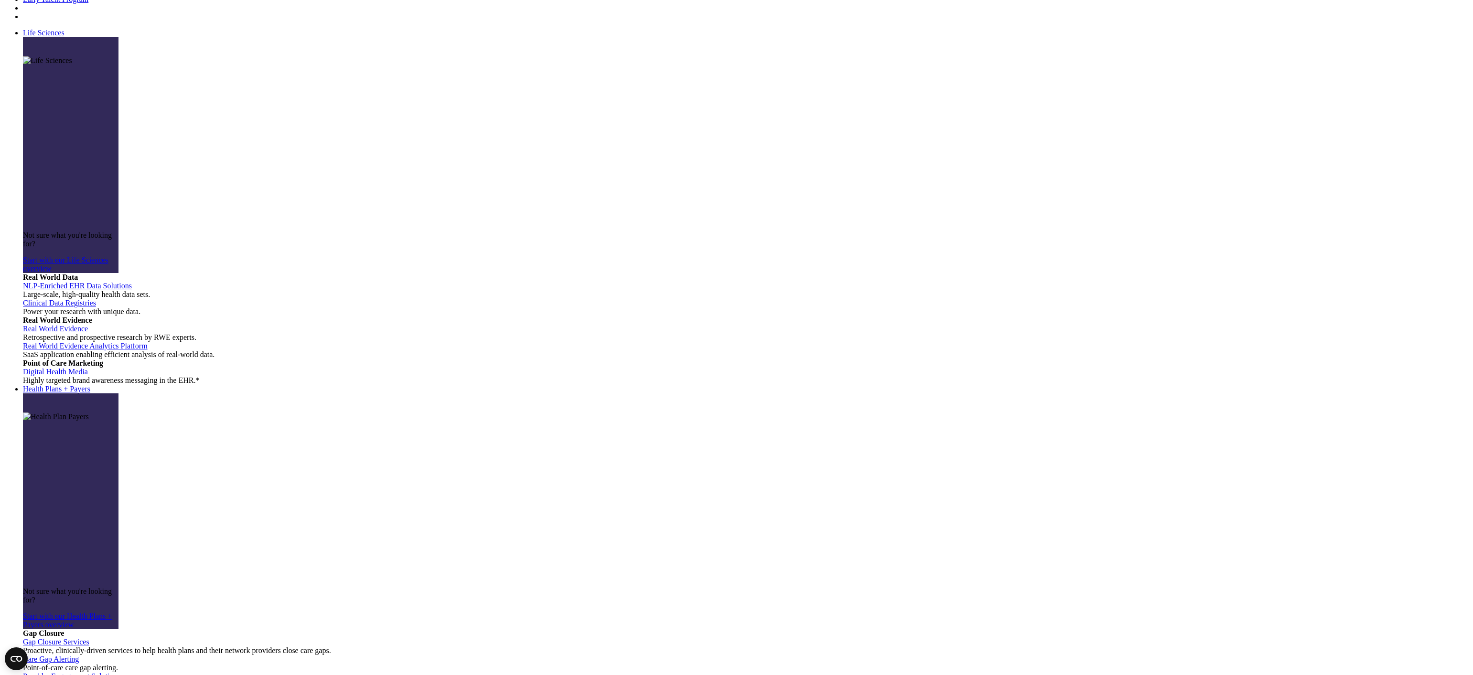
scroll to position [2519, 0]
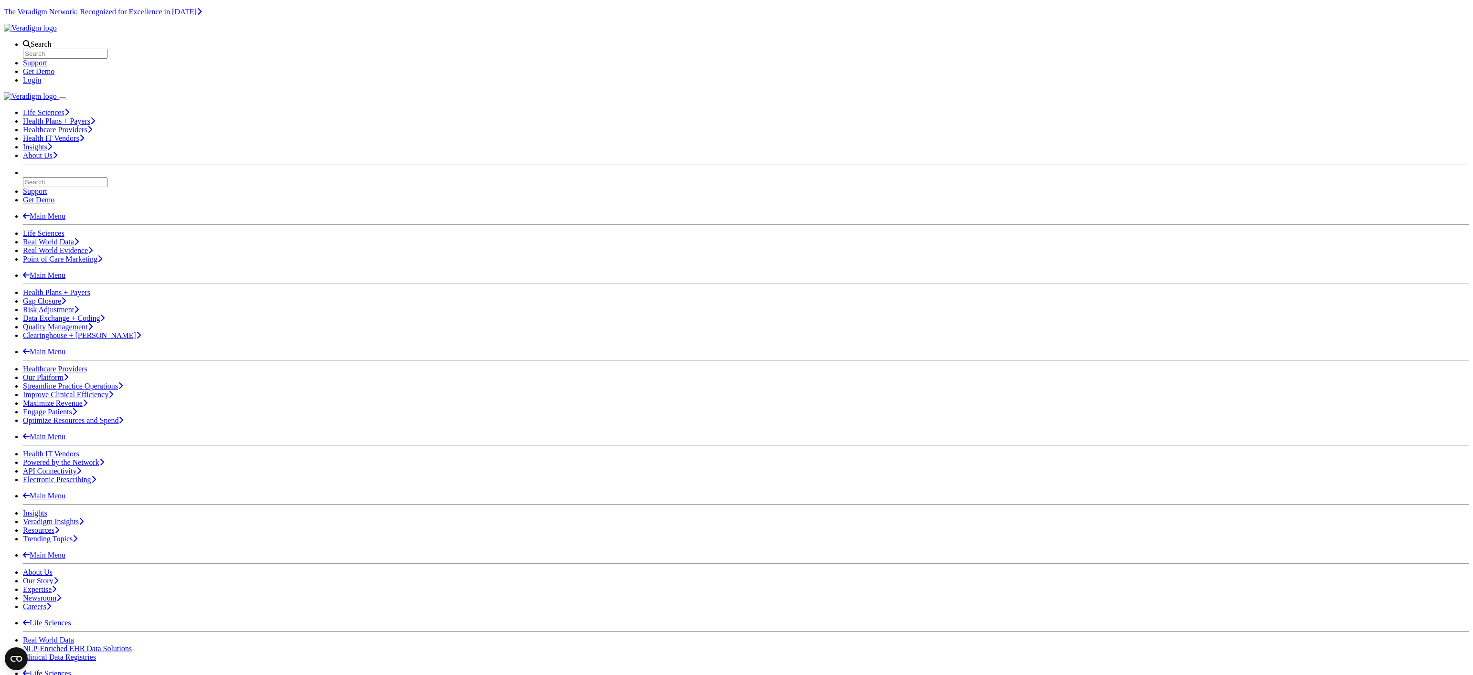
scroll to position [272, 0]
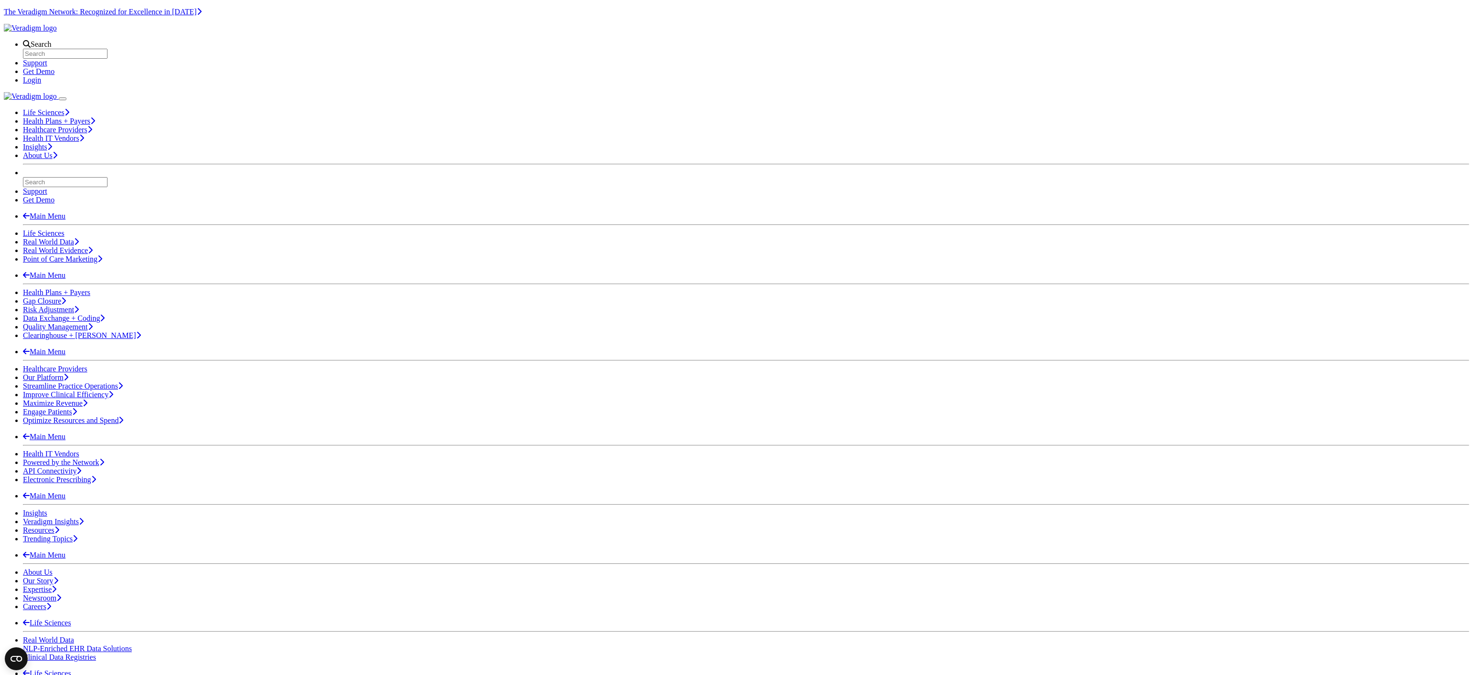
scroll to position [293, 0]
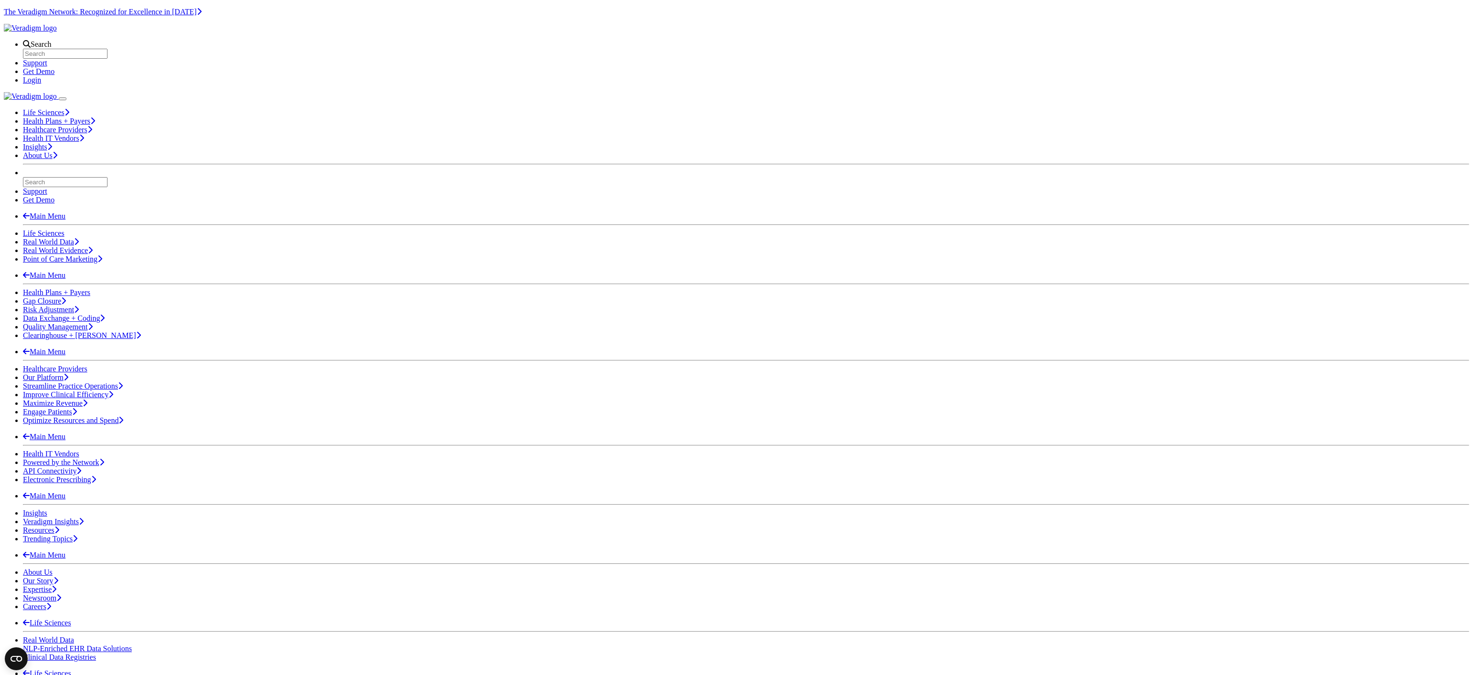
scroll to position [94, 0]
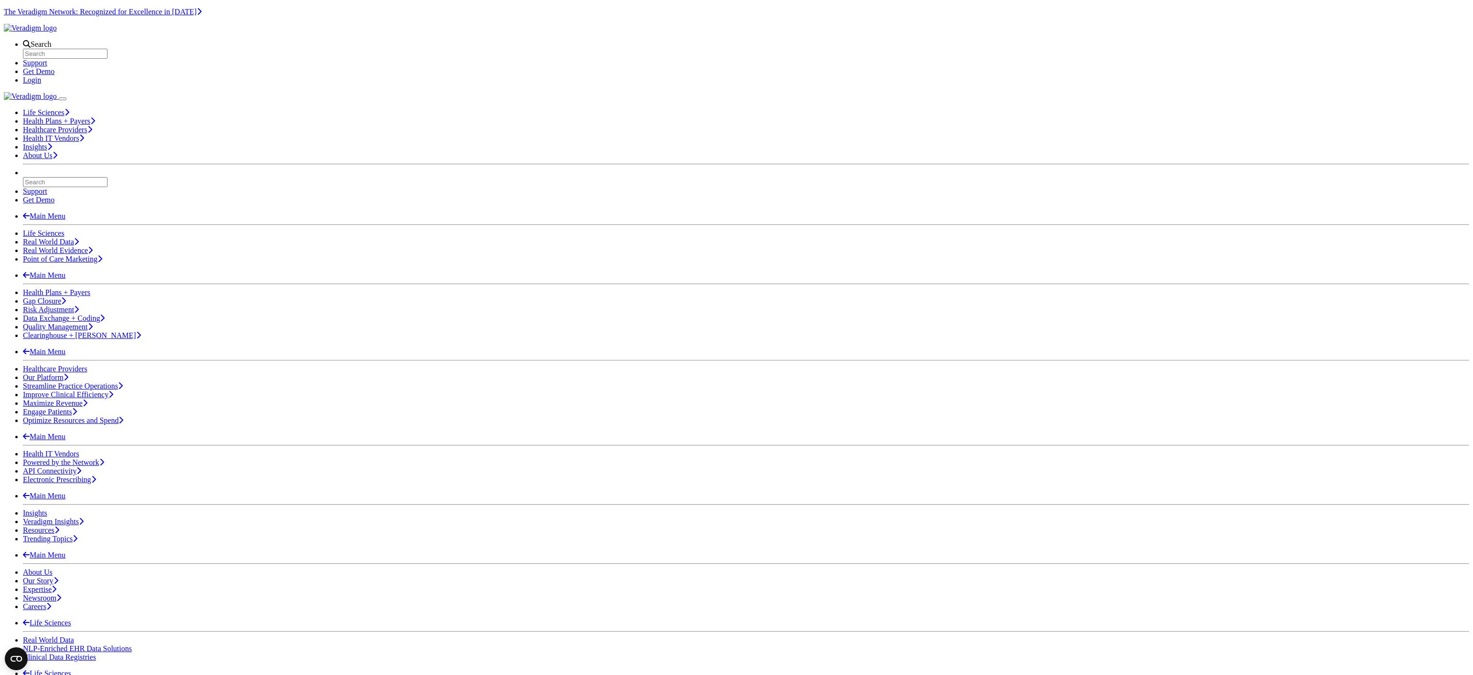
scroll to position [102, 0]
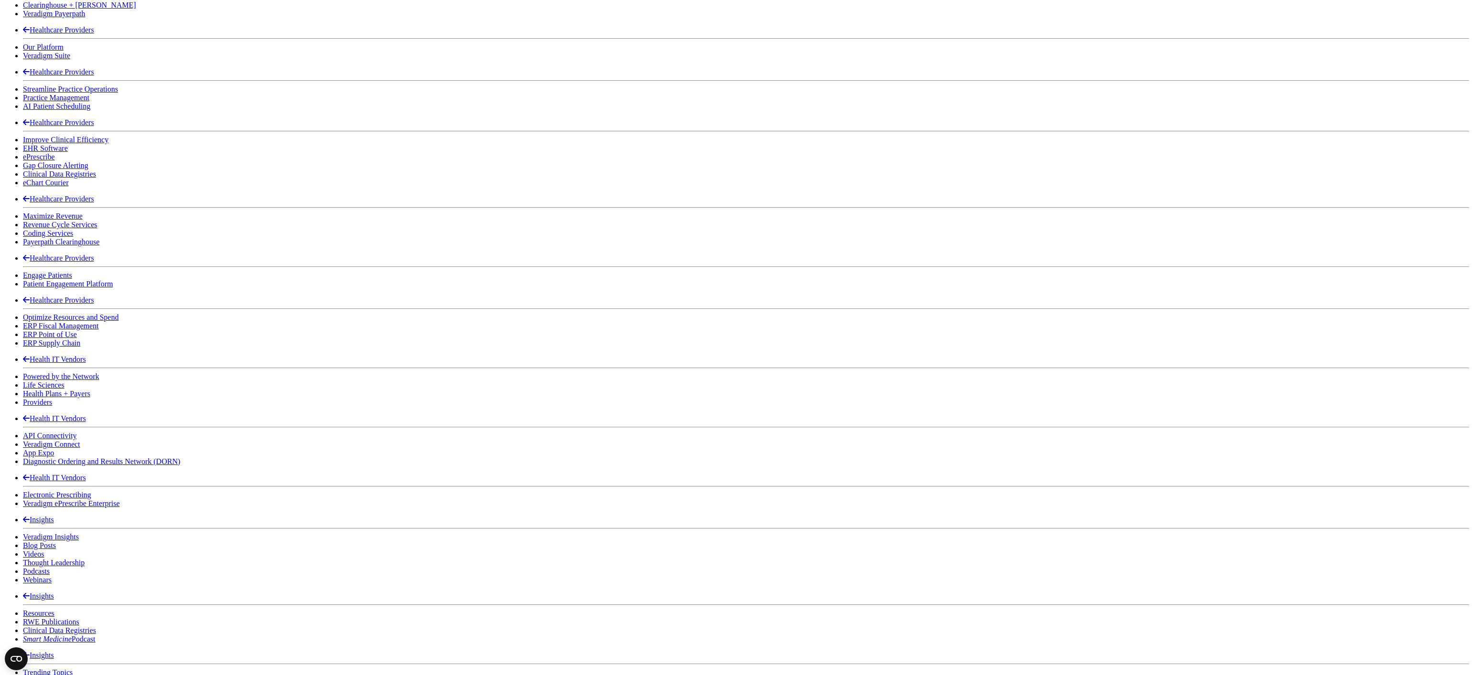
scroll to position [1059, 0]
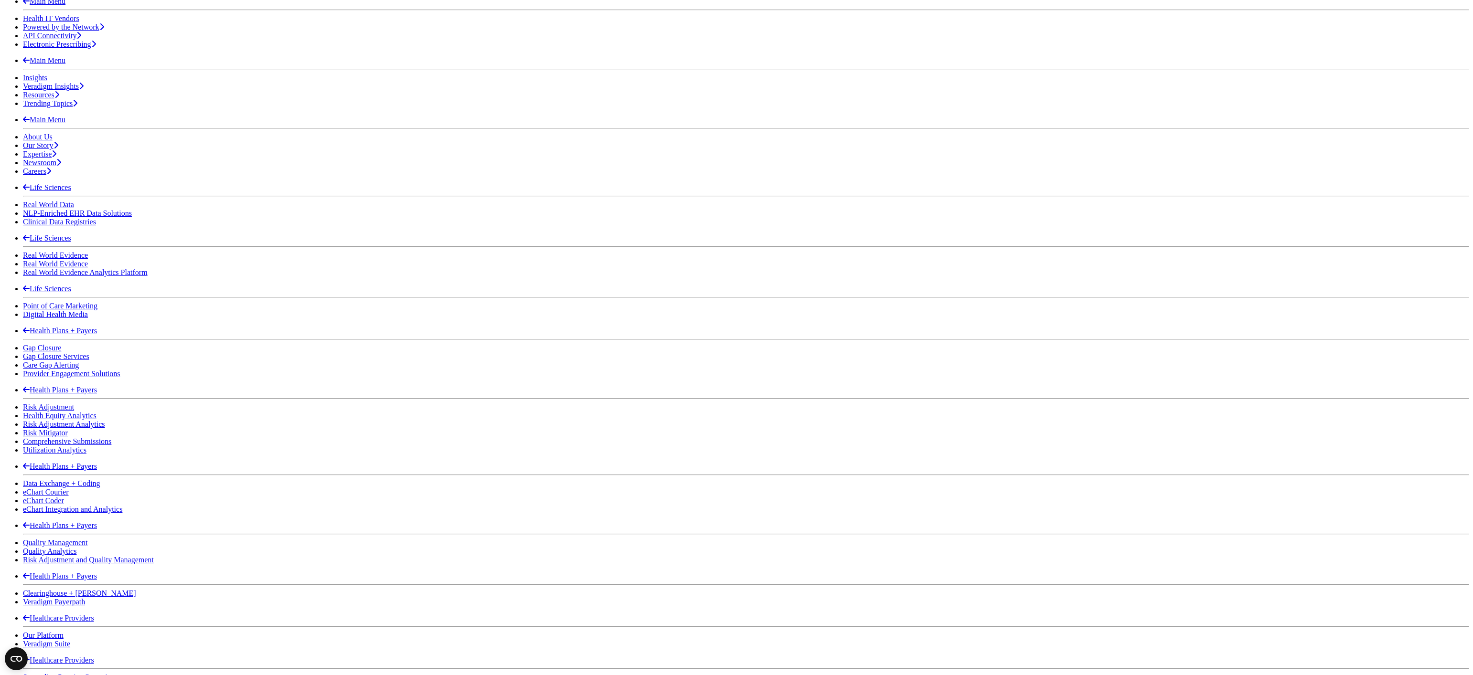
scroll to position [633, 0]
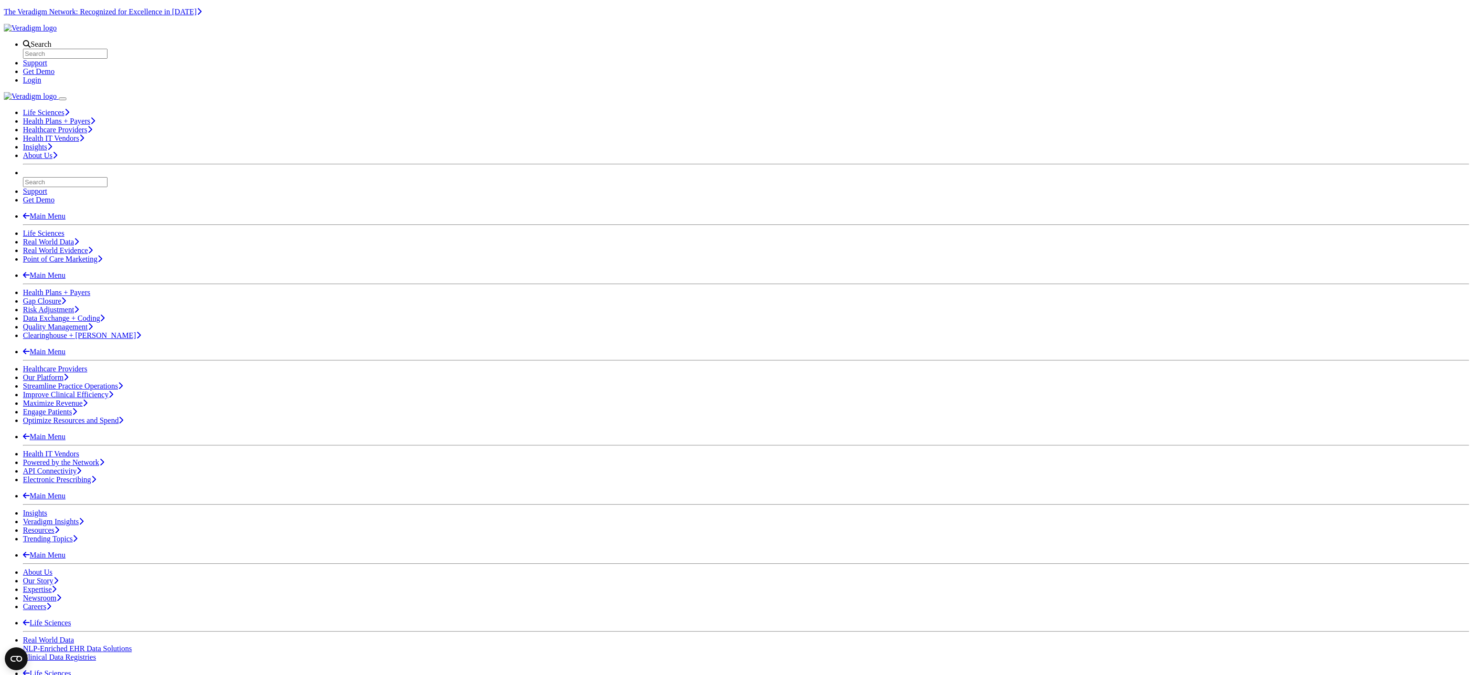
scroll to position [113, 0]
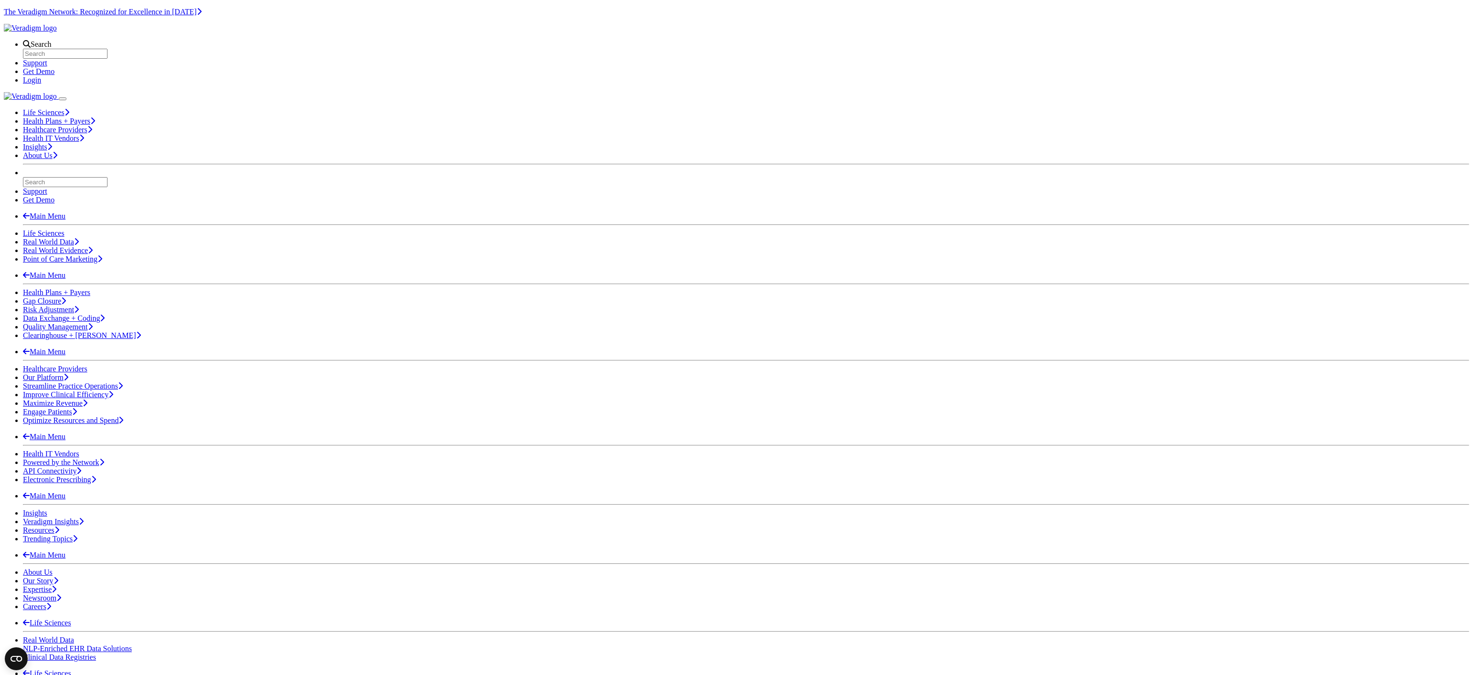
scroll to position [294, 0]
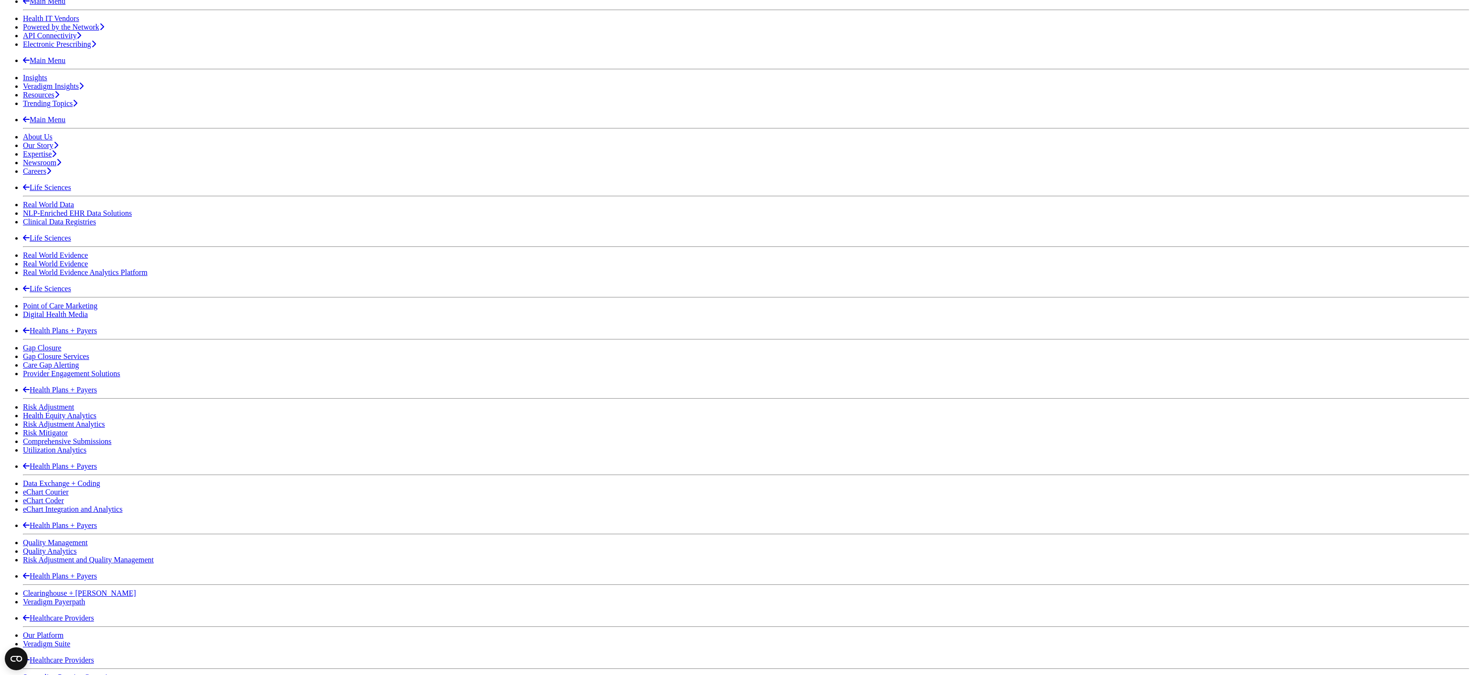
scroll to position [610, 0]
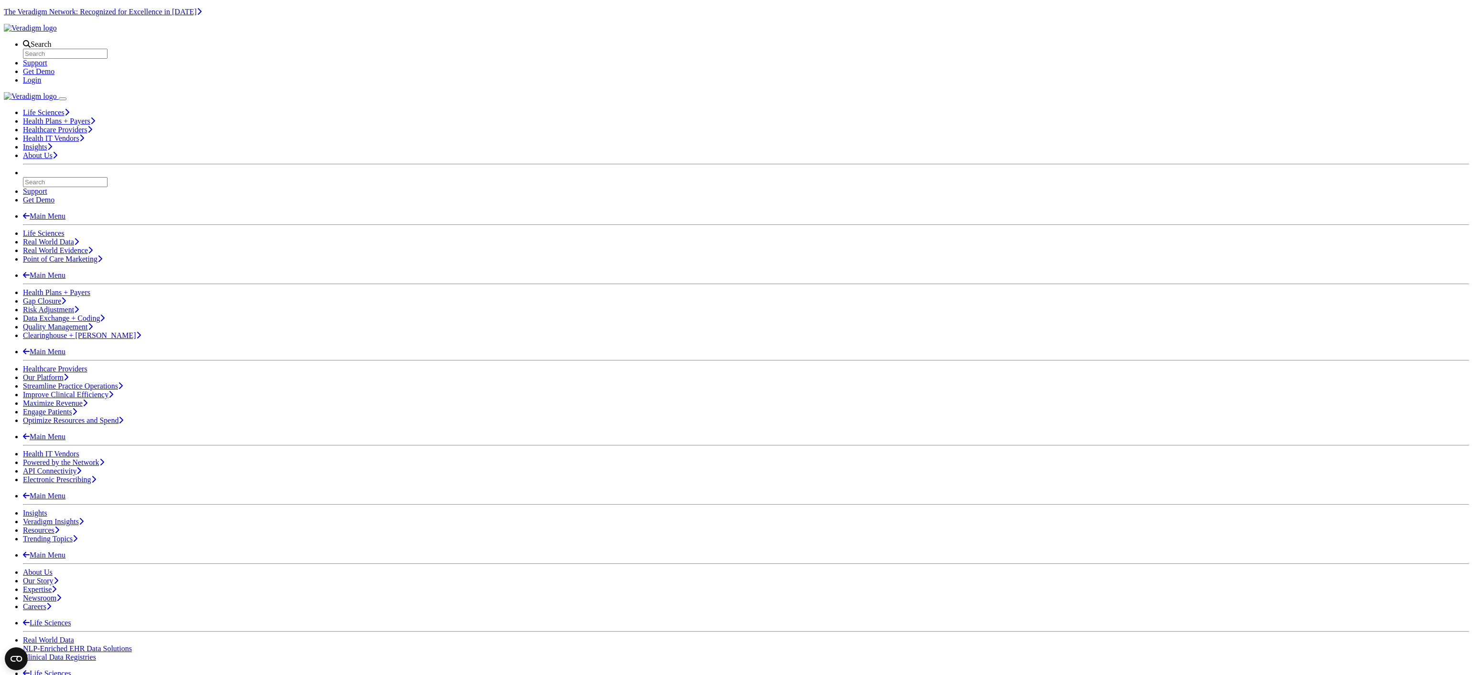
scroll to position [115, 0]
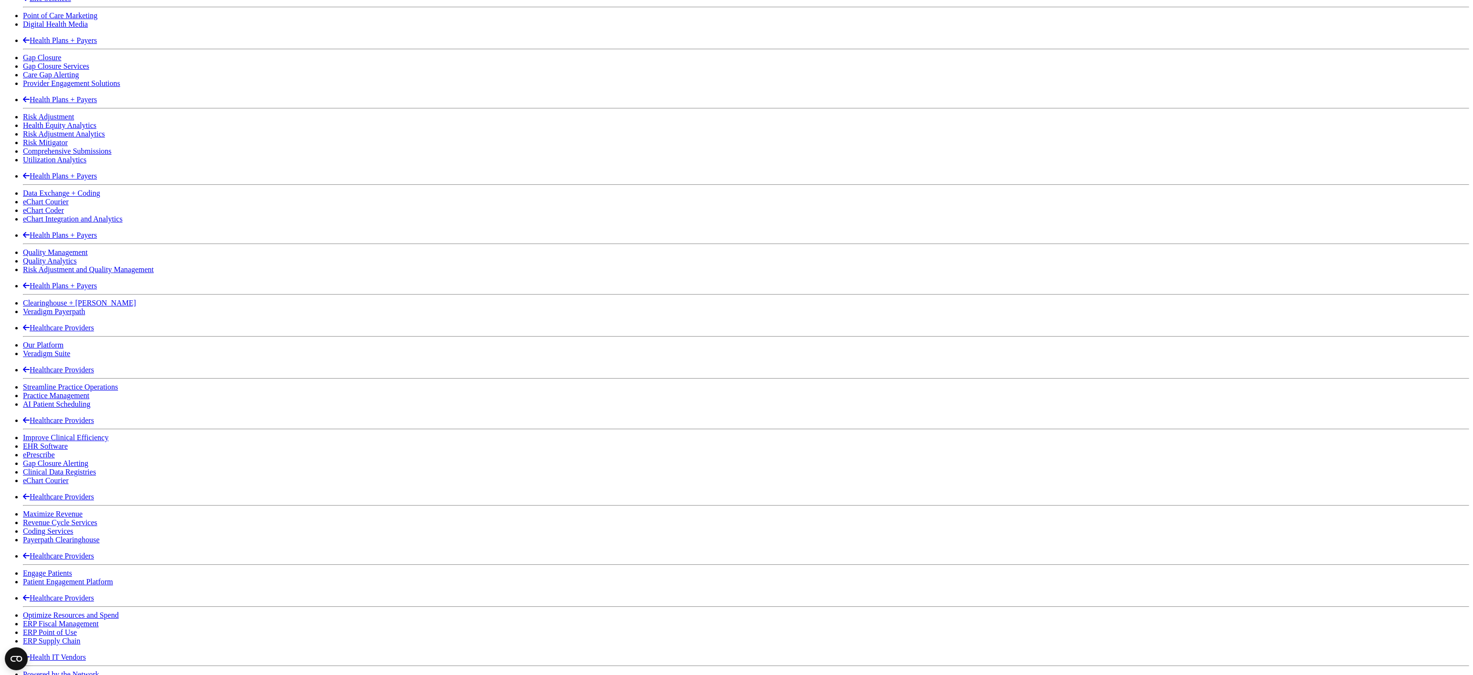
scroll to position [727, 0]
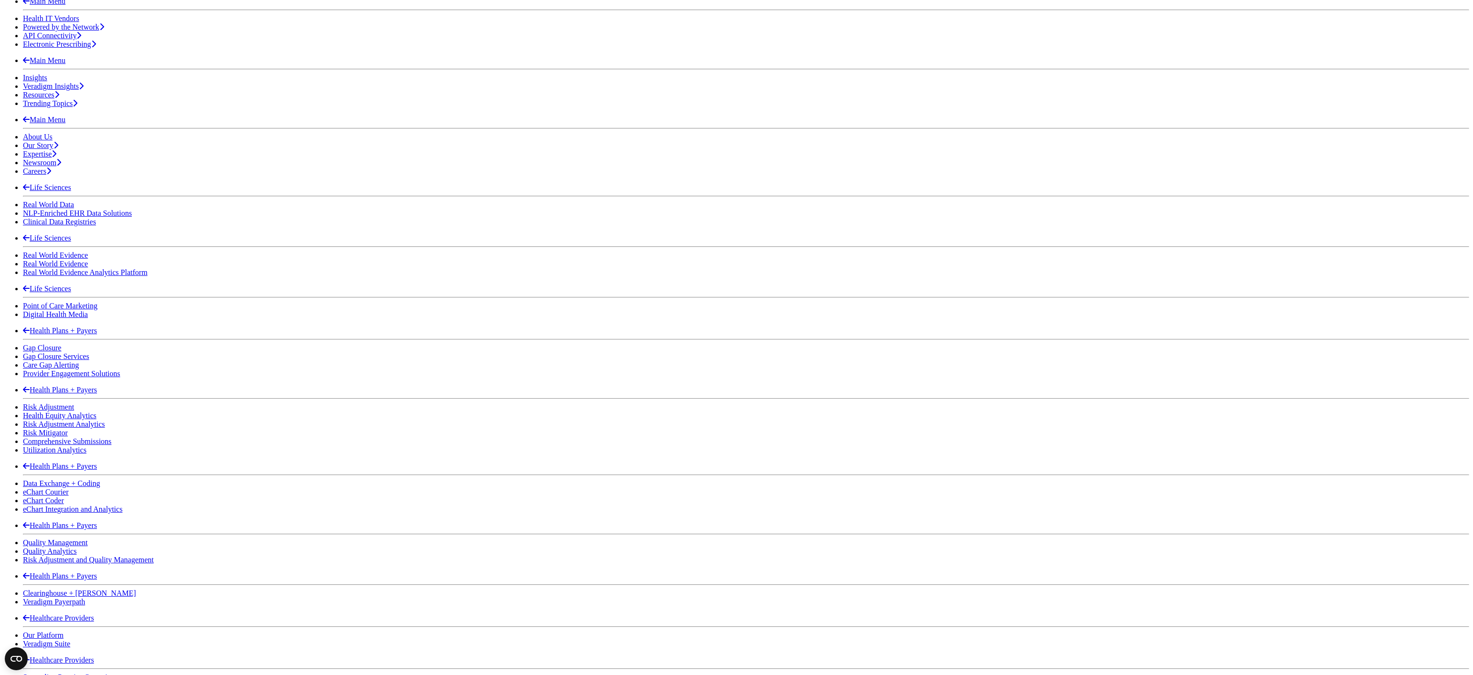
scroll to position [498, 0]
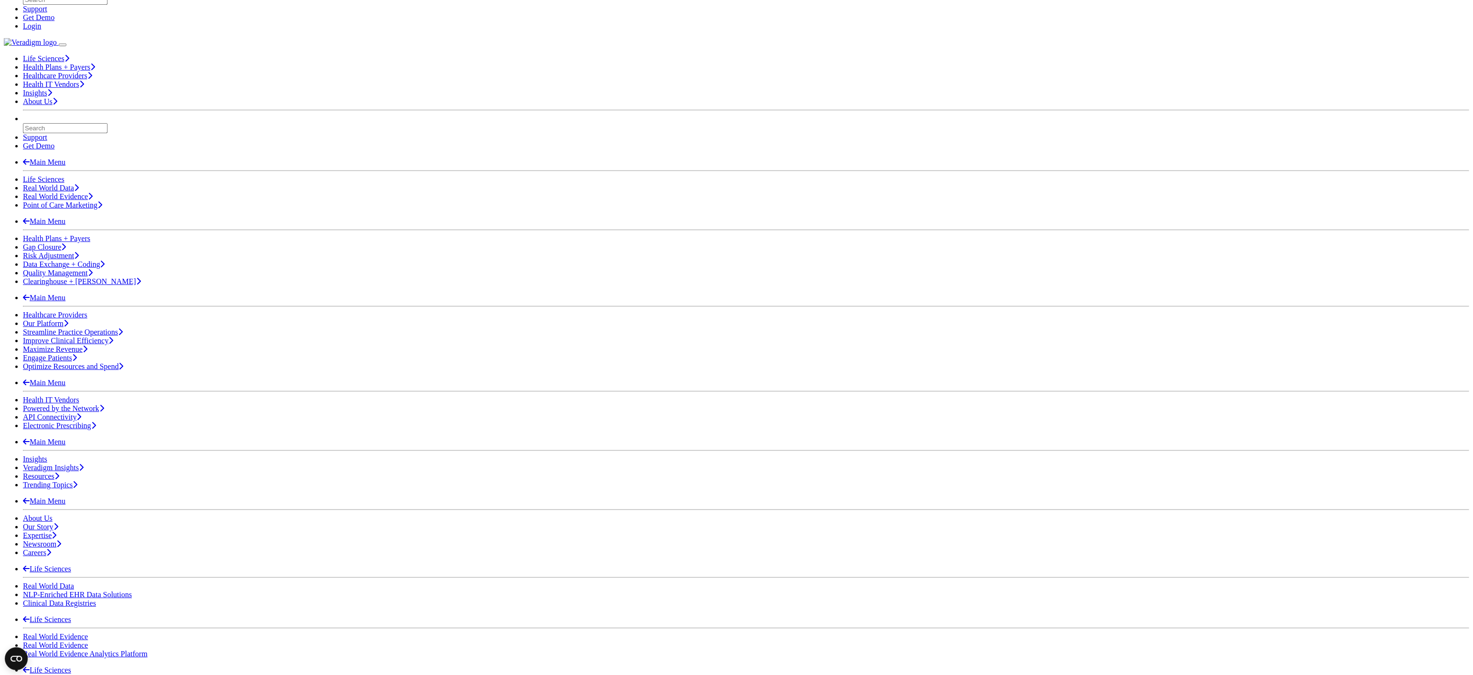
scroll to position [94, 0]
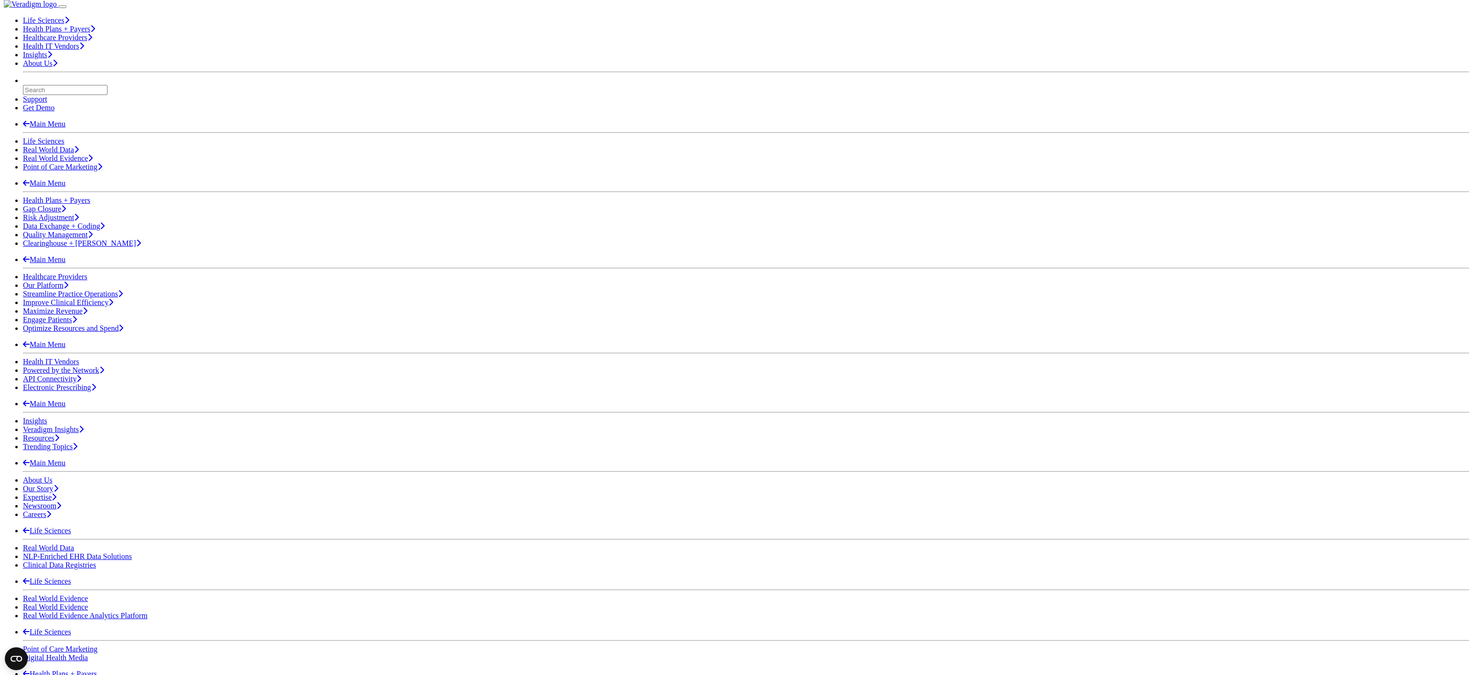
scroll to position [94, 0]
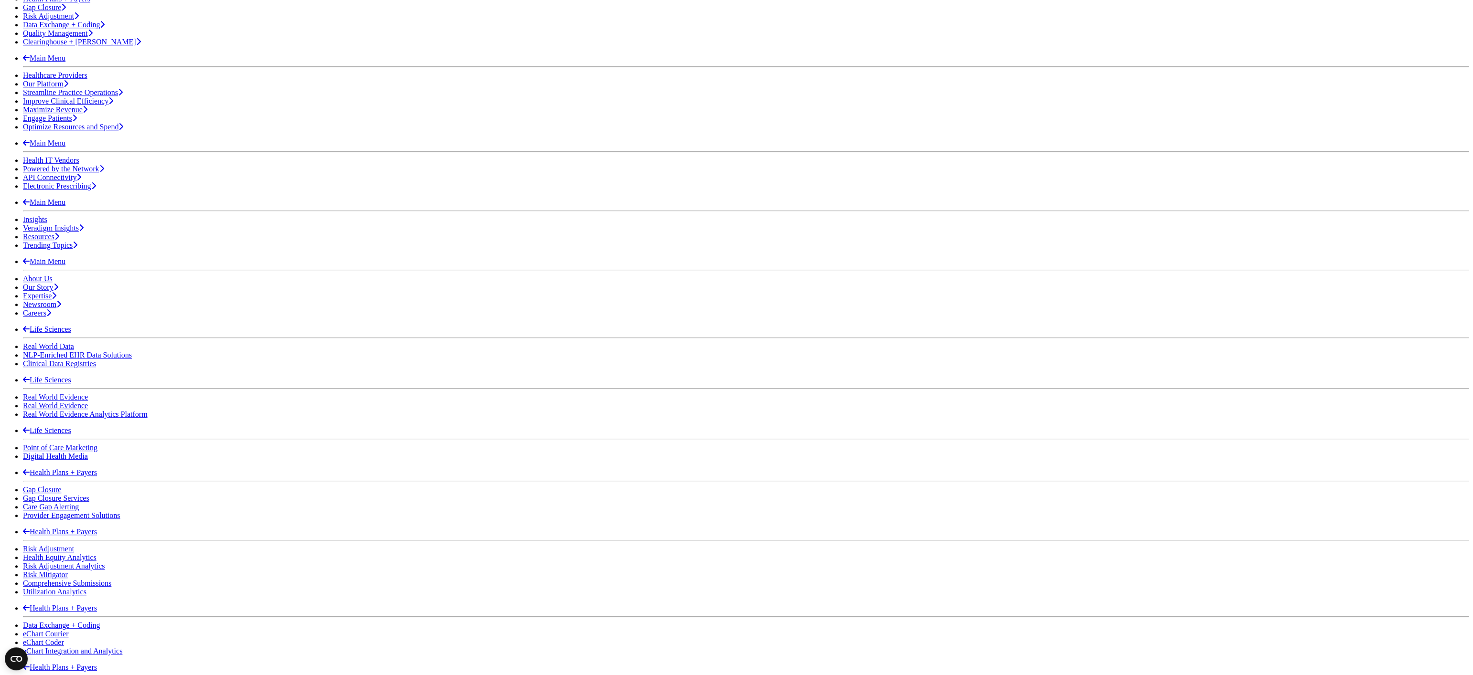
scroll to position [295, 0]
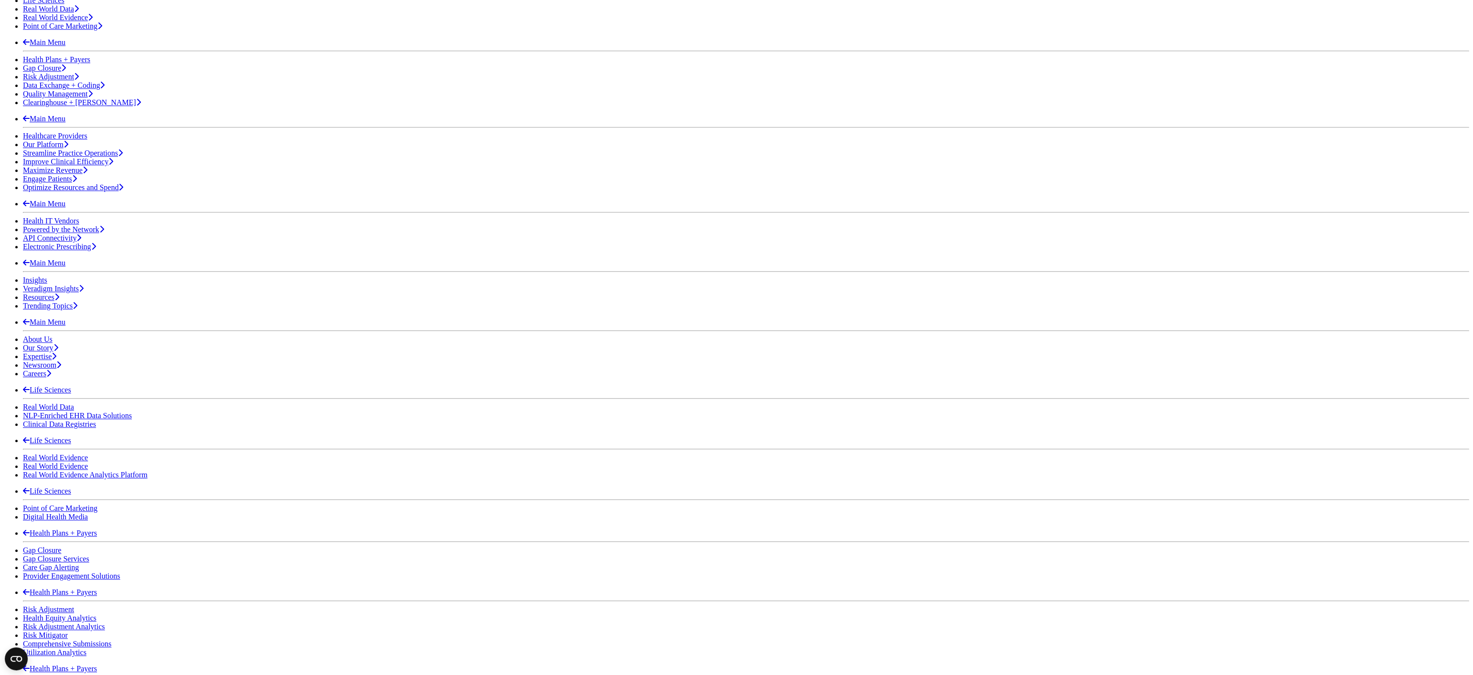
scroll to position [236, 0]
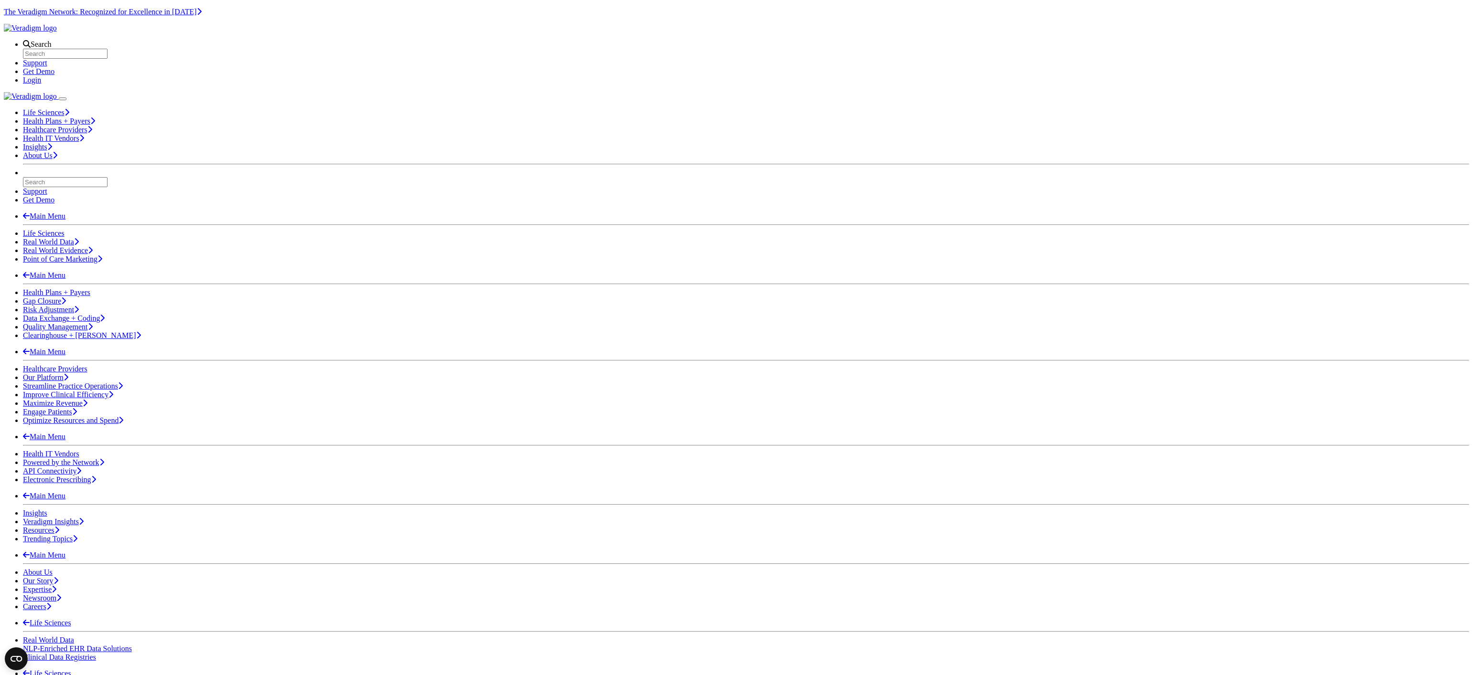
scroll to position [176, 0]
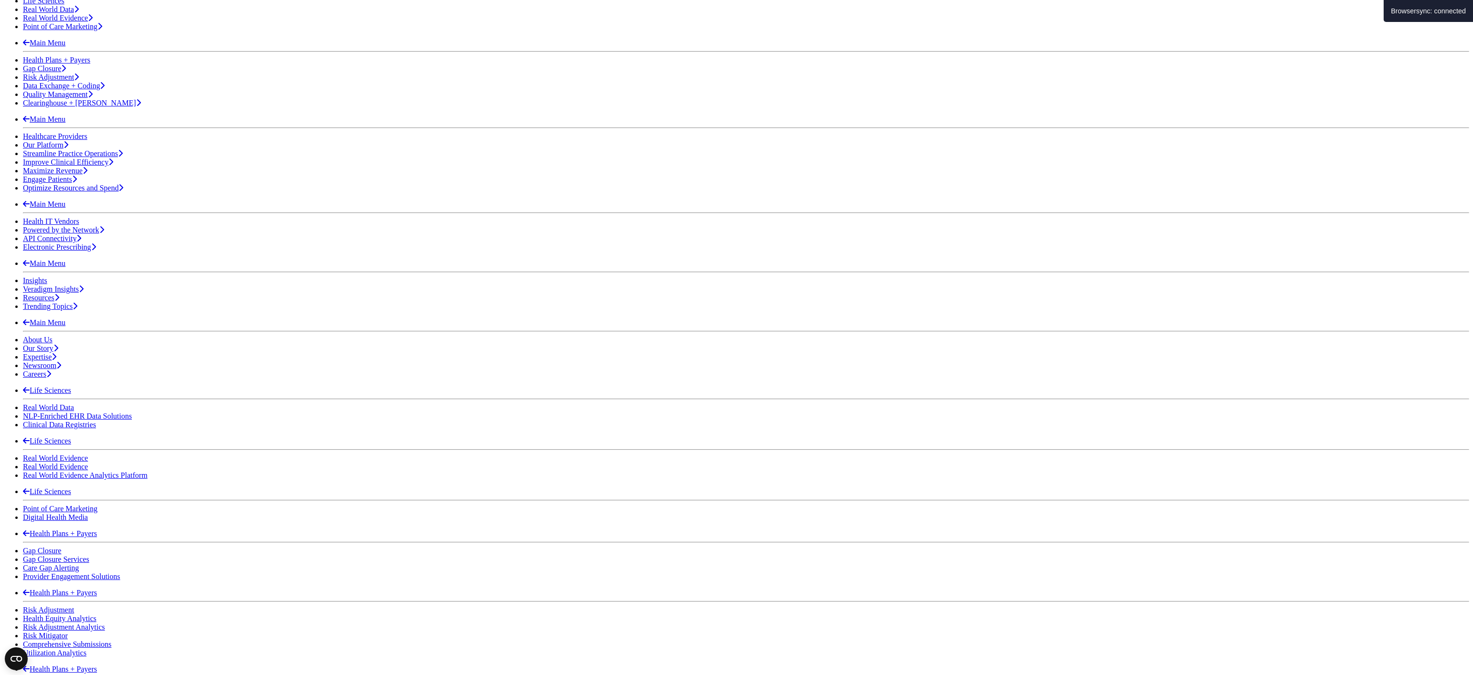
scroll to position [239, 0]
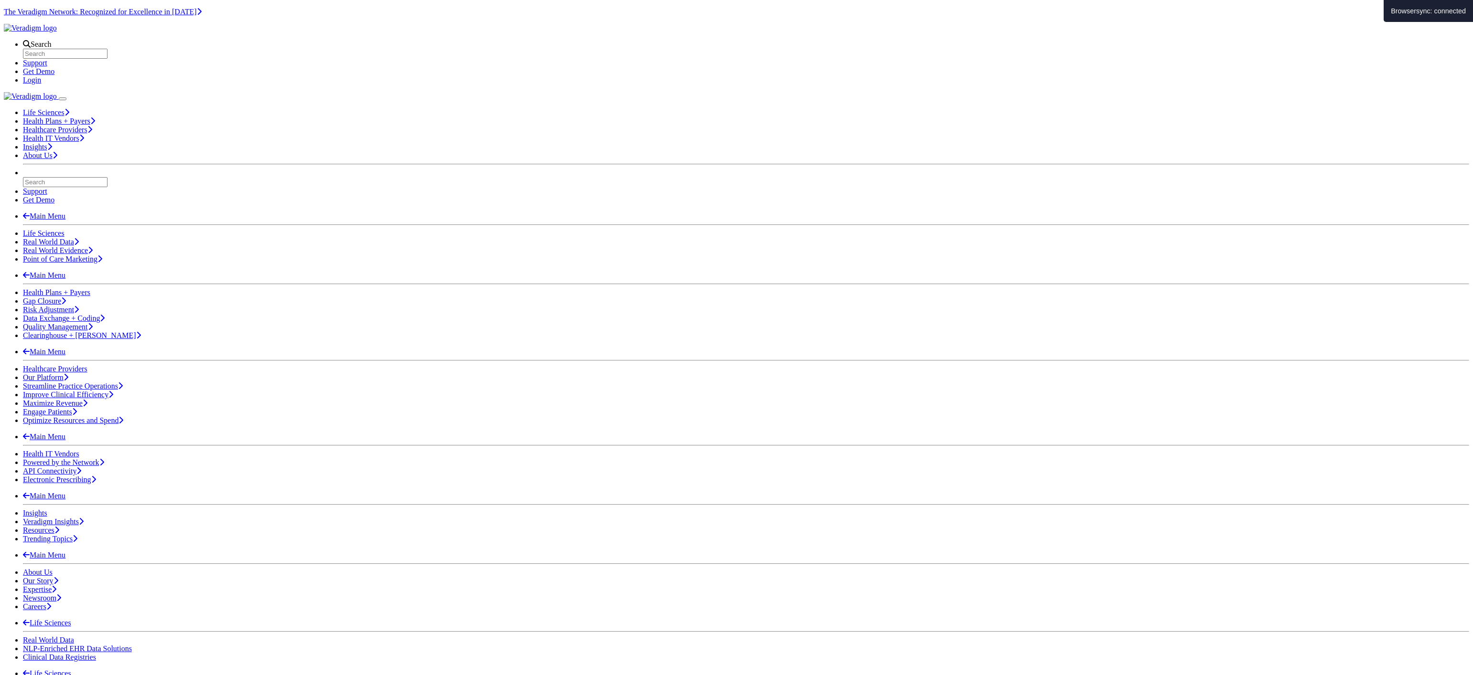
scroll to position [94, 0]
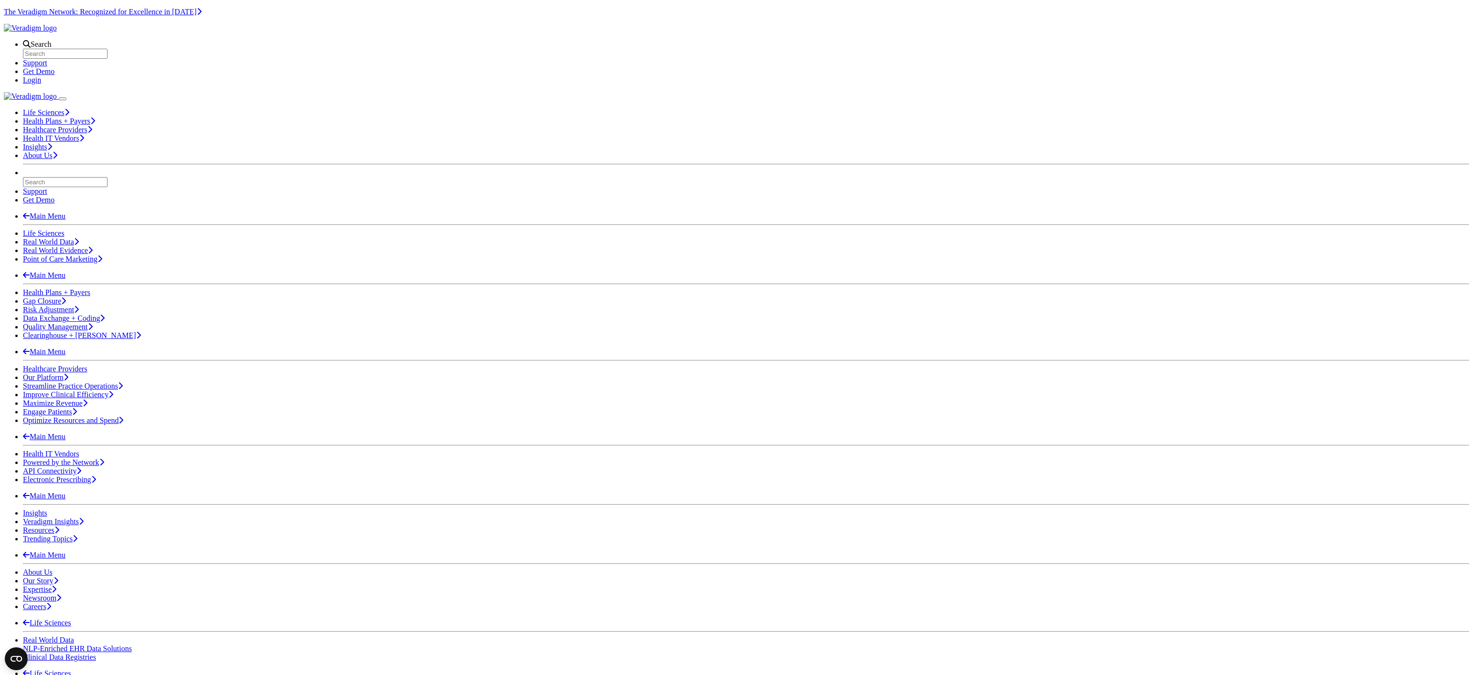
drag, startPoint x: 504, startPoint y: 23, endPoint x: 506, endPoint y: 35, distance: 12.2
click at [504, 24] on nav "Search Support Get Demo Login" at bounding box center [736, 54] width 1465 height 61
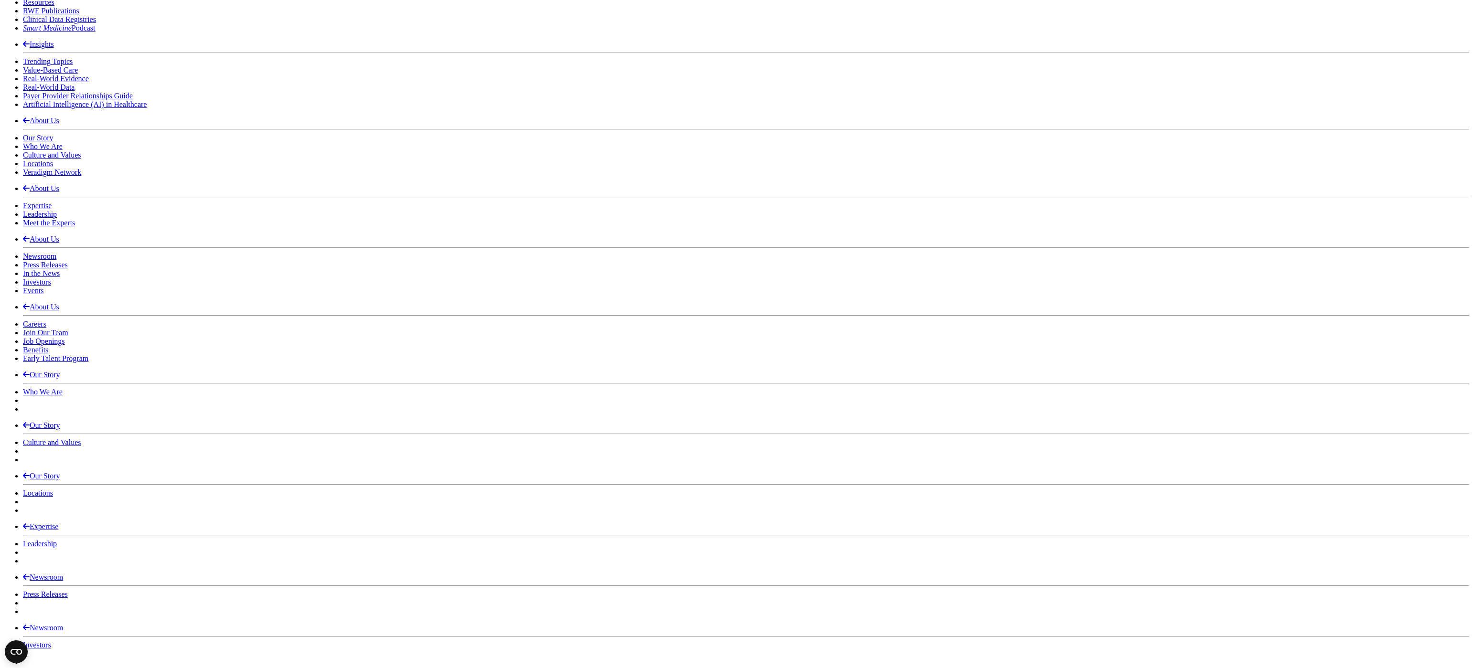
scroll to position [1841, 0]
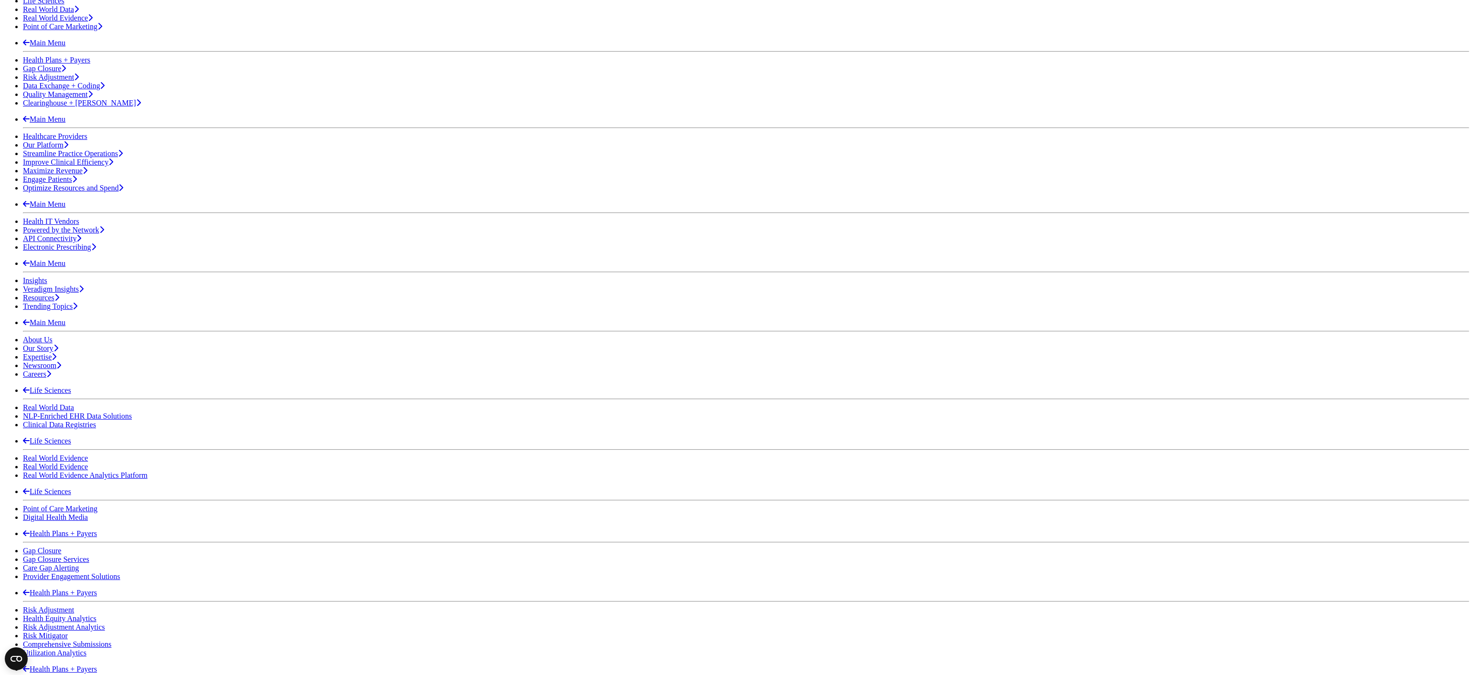
scroll to position [239, 0]
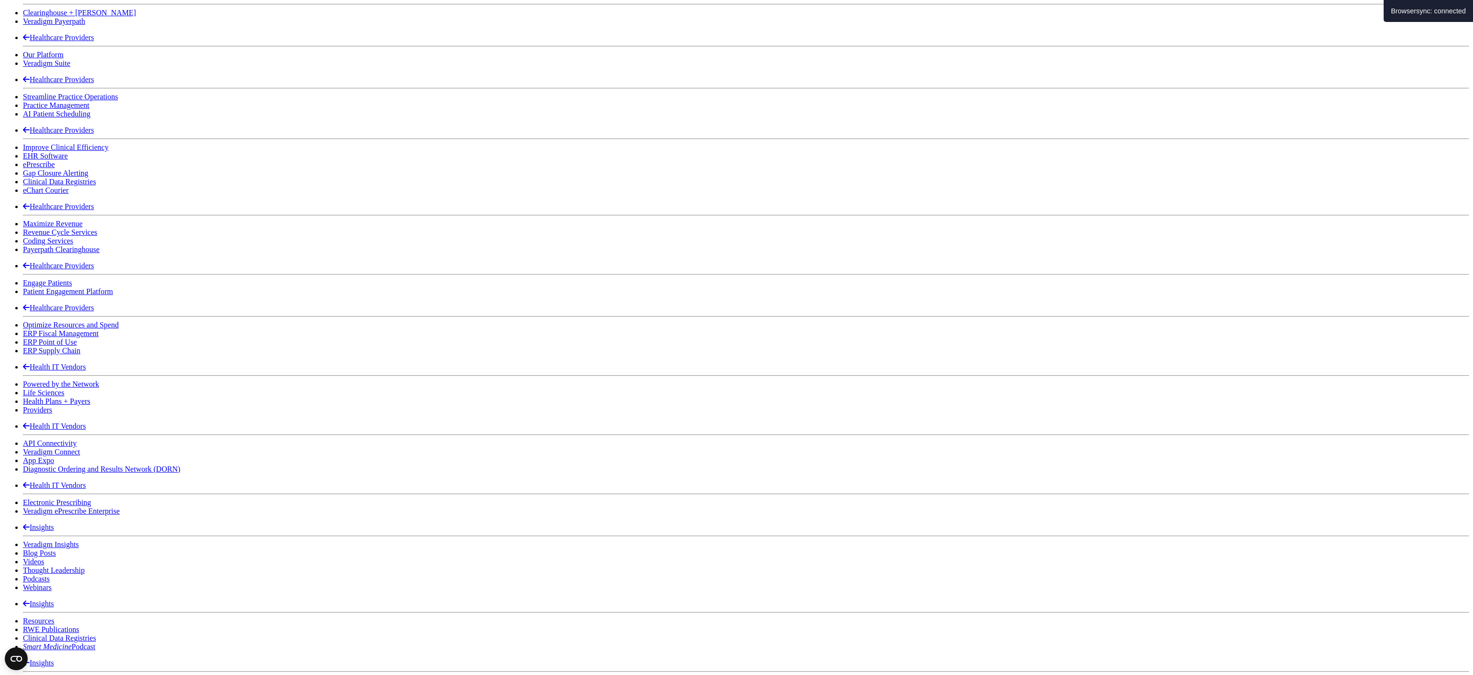
scroll to position [1526, 0]
